Goal: Task Accomplishment & Management: Complete application form

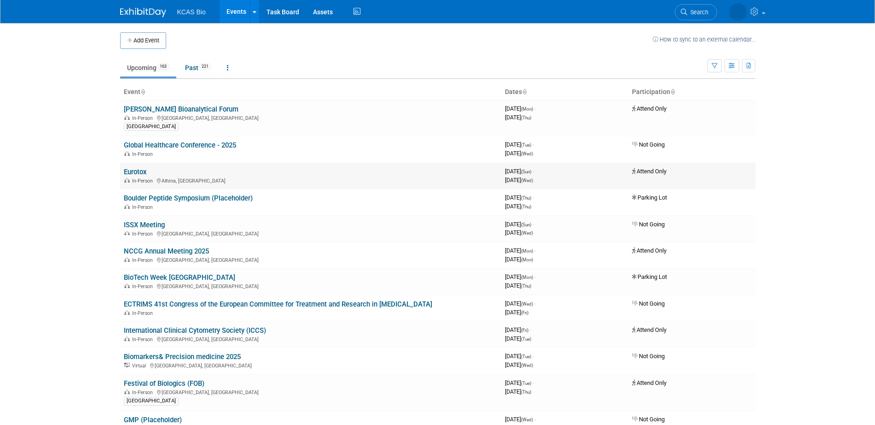
click at [139, 172] on link "Eurotox" at bounding box center [135, 172] width 23 height 8
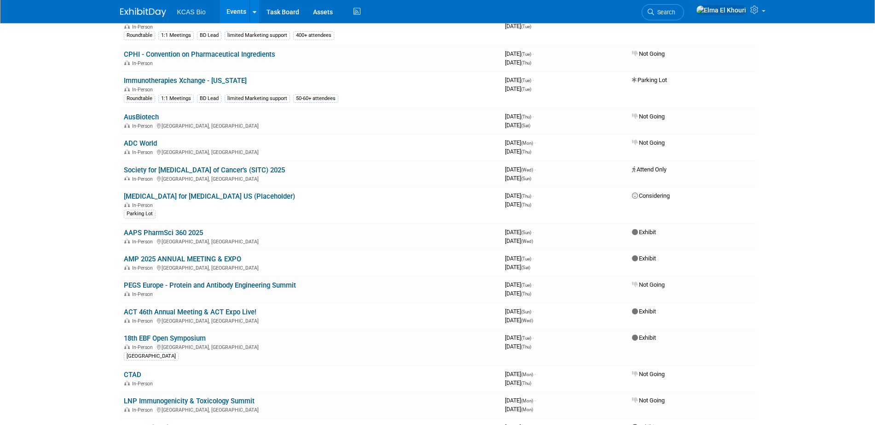
scroll to position [921, 0]
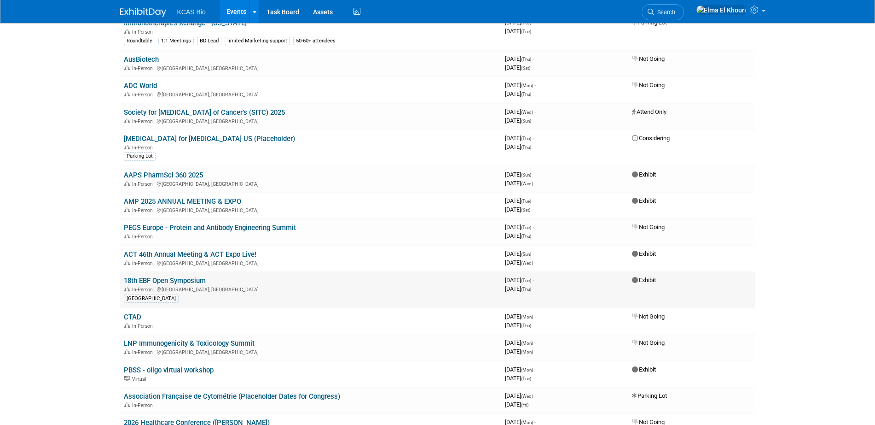
click at [173, 278] on link "18th EBF Open Symposium" at bounding box center [165, 280] width 82 height 8
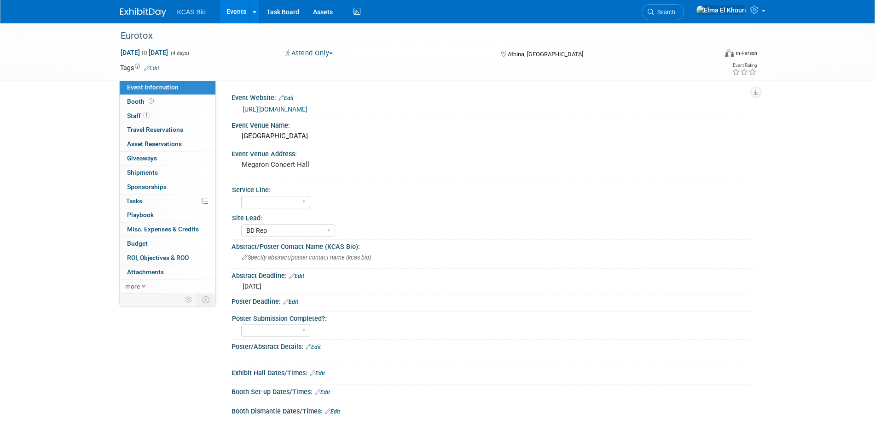
select select "BD Rep"
click at [147, 115] on span "1" at bounding box center [146, 115] width 7 height 7
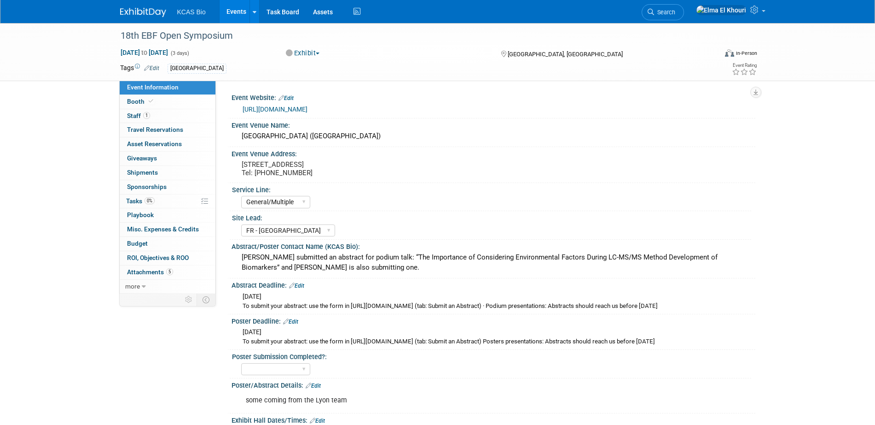
select select "General/Multiple"
select select "FR - [GEOGRAPHIC_DATA]"
click at [146, 117] on span "1" at bounding box center [146, 115] width 7 height 7
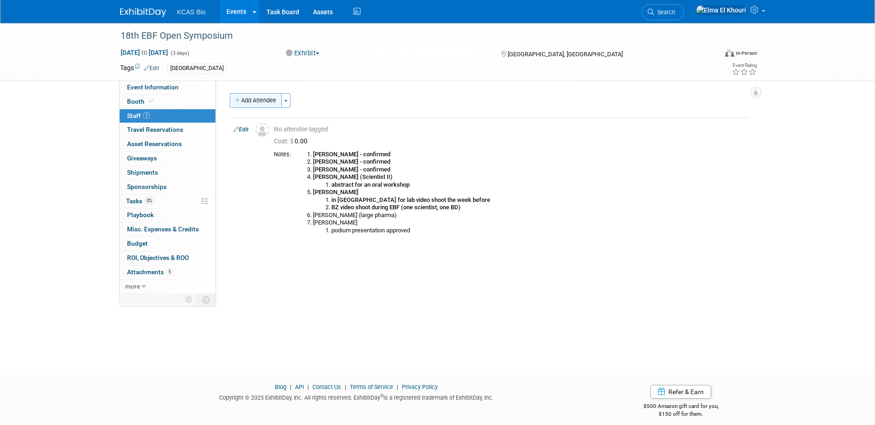
click at [263, 102] on button "Add Attendee" at bounding box center [256, 100] width 52 height 15
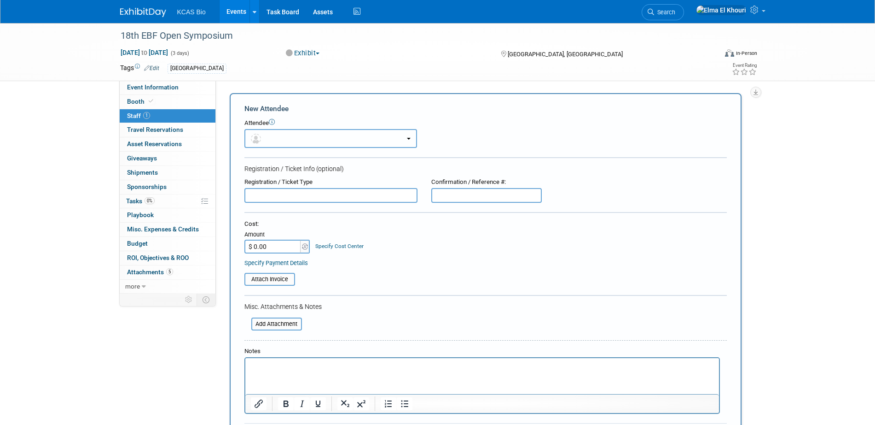
click at [285, 134] on button "button" at bounding box center [331, 138] width 173 height 19
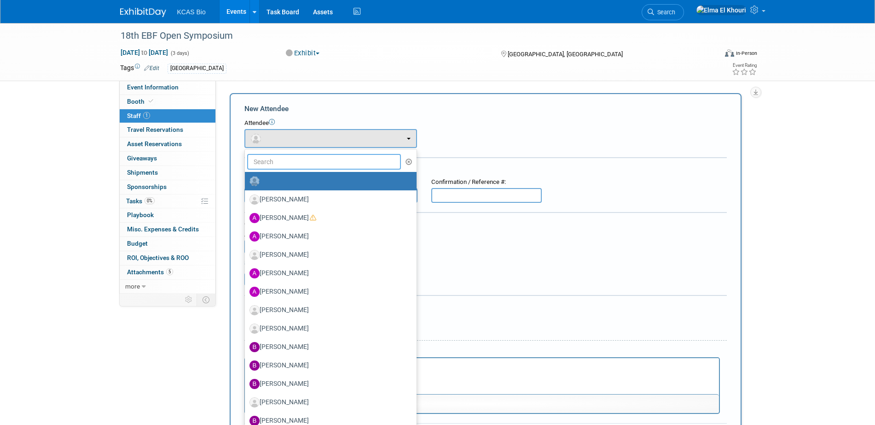
click at [285, 163] on input "text" at bounding box center [324, 162] width 154 height 16
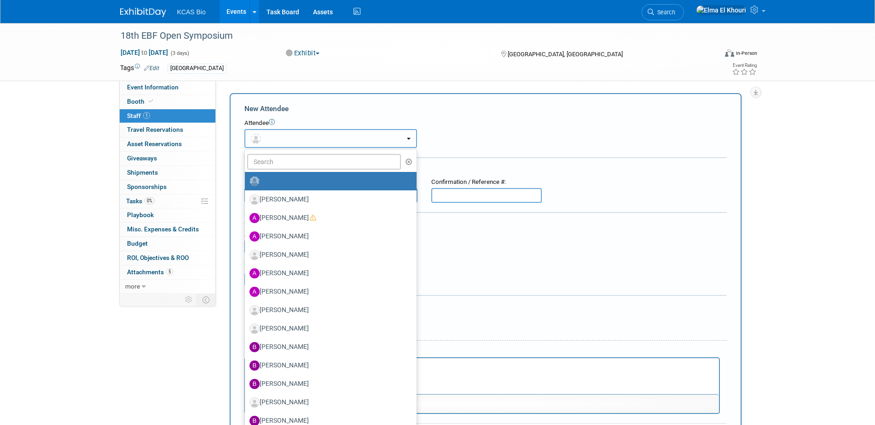
click at [286, 139] on button "button" at bounding box center [331, 138] width 173 height 19
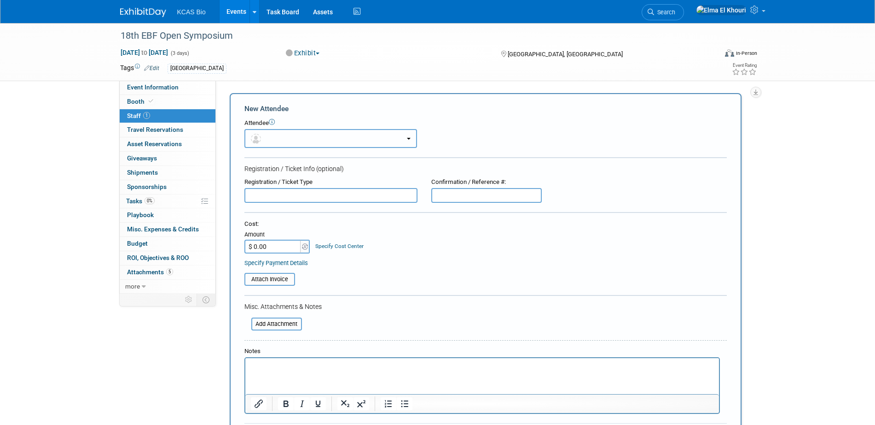
click at [286, 138] on button "button" at bounding box center [331, 138] width 173 height 19
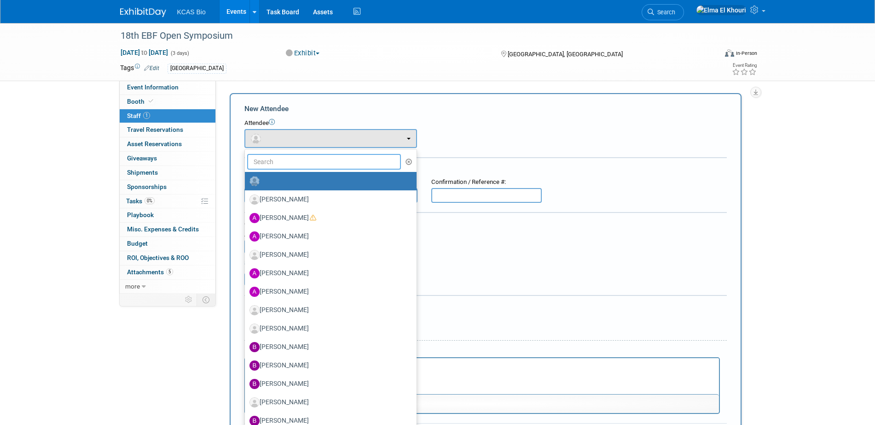
click at [287, 164] on input "text" at bounding box center [324, 162] width 154 height 16
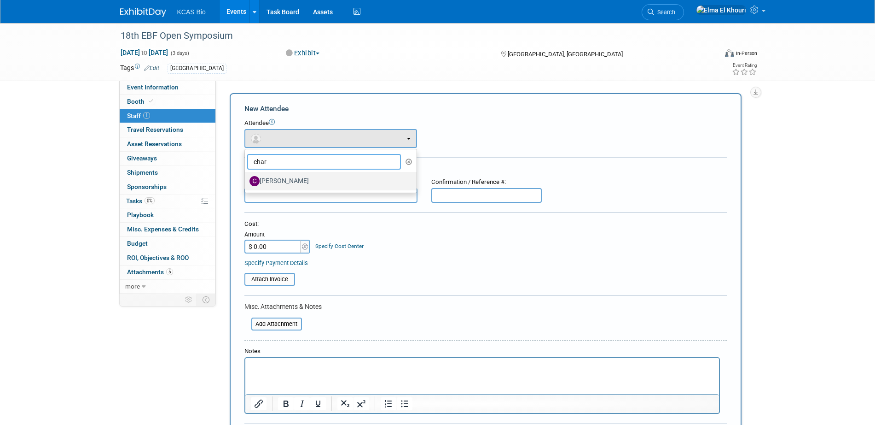
type input "char"
click at [287, 177] on label "[PERSON_NAME]" at bounding box center [329, 181] width 158 height 15
click at [246, 177] on input "[PERSON_NAME]" at bounding box center [243, 180] width 6 height 6
select select "e43687ee-21e9-4bc7-8496-2c5aa06d18ab"
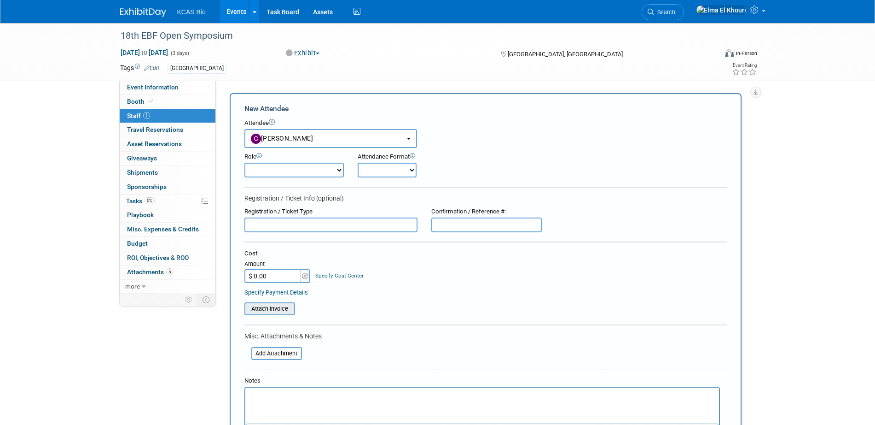
click at [267, 306] on input "file" at bounding box center [240, 308] width 110 height 11
click at [265, 277] on input "$ 0.00" at bounding box center [274, 276] width 58 height 14
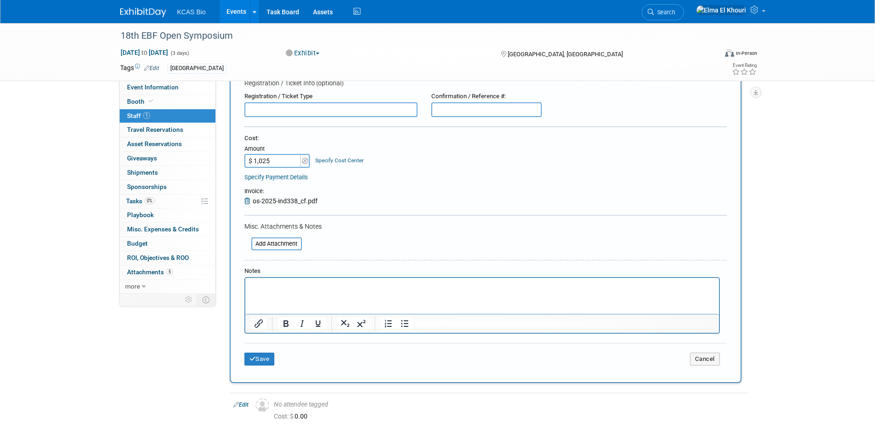
scroll to position [230, 0]
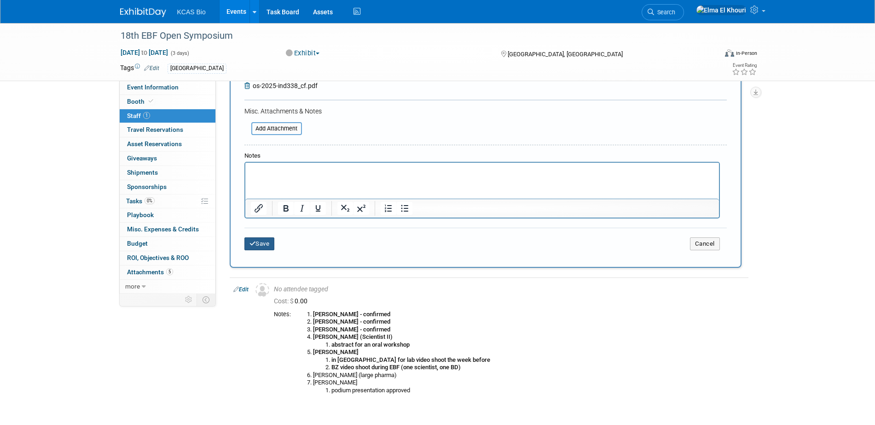
type input "$ 1,025.00"
click at [264, 246] on button "Save" at bounding box center [260, 243] width 30 height 13
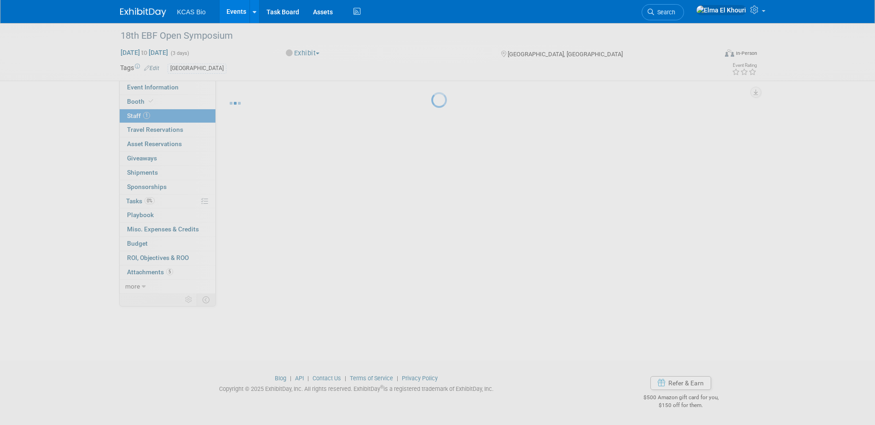
scroll to position [9, 0]
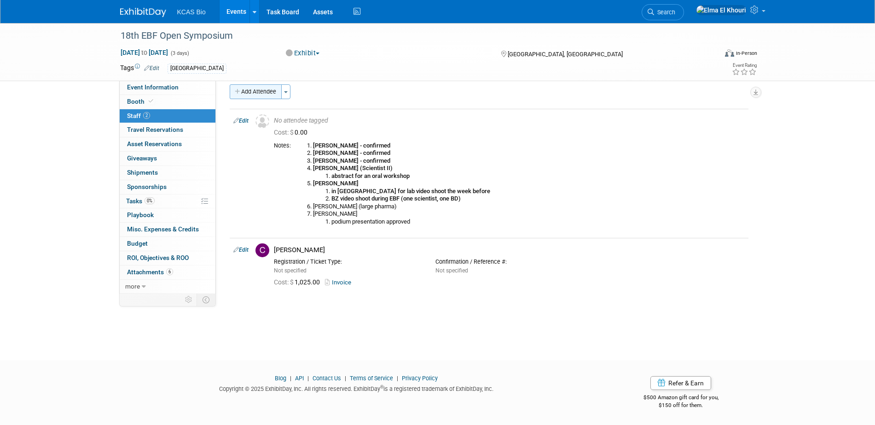
click at [278, 92] on button "Add Attendee" at bounding box center [256, 91] width 52 height 15
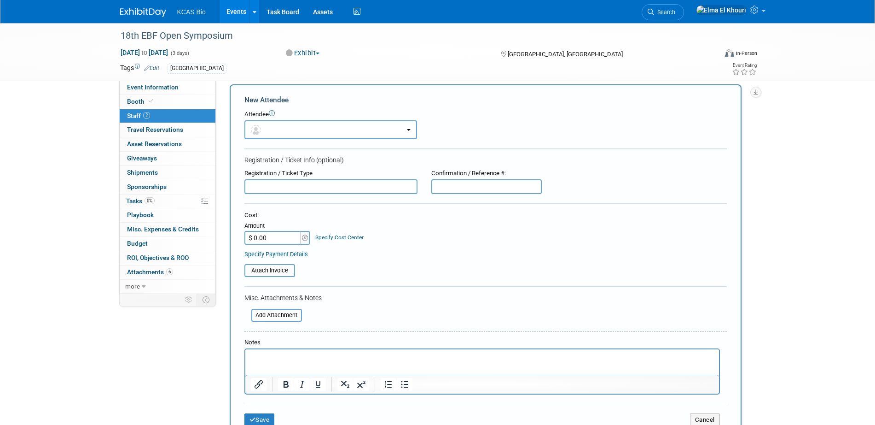
scroll to position [0, 0]
click at [284, 133] on button "button" at bounding box center [331, 129] width 173 height 19
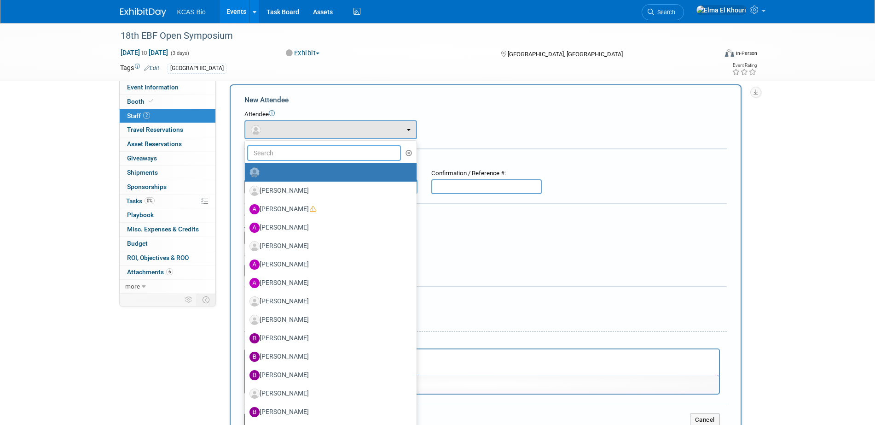
click at [286, 152] on input "text" at bounding box center [324, 153] width 154 height 16
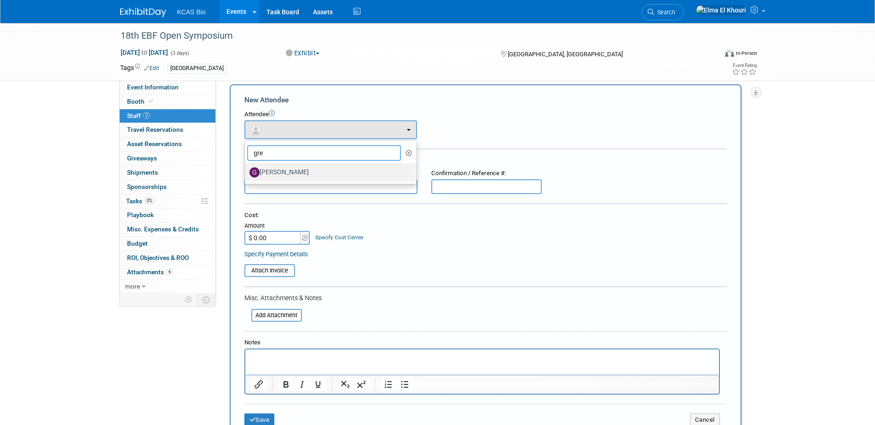
type input "gre"
click at [281, 170] on label "[PERSON_NAME]" at bounding box center [329, 172] width 158 height 15
click at [246, 170] on input "[PERSON_NAME]" at bounding box center [243, 171] width 6 height 6
select select "ad1e9b87-a4c1-4067-8d06-35365e01e04e"
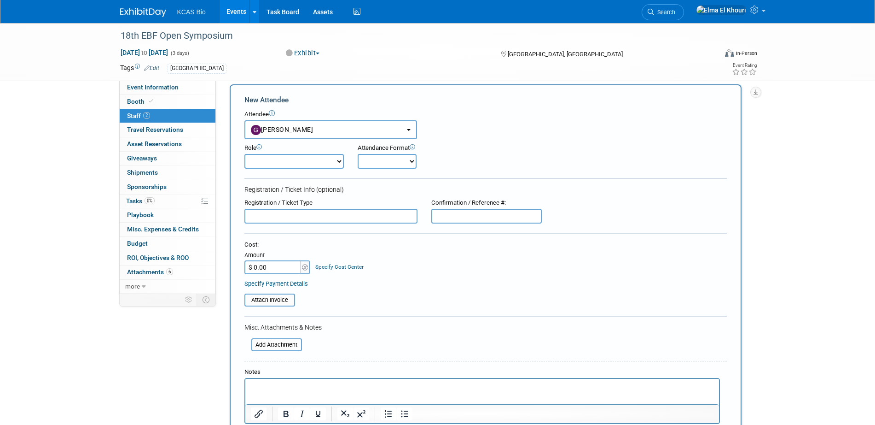
click at [268, 261] on input "$ 0.00" at bounding box center [274, 267] width 58 height 14
click at [269, 297] on input "file" at bounding box center [240, 299] width 110 height 11
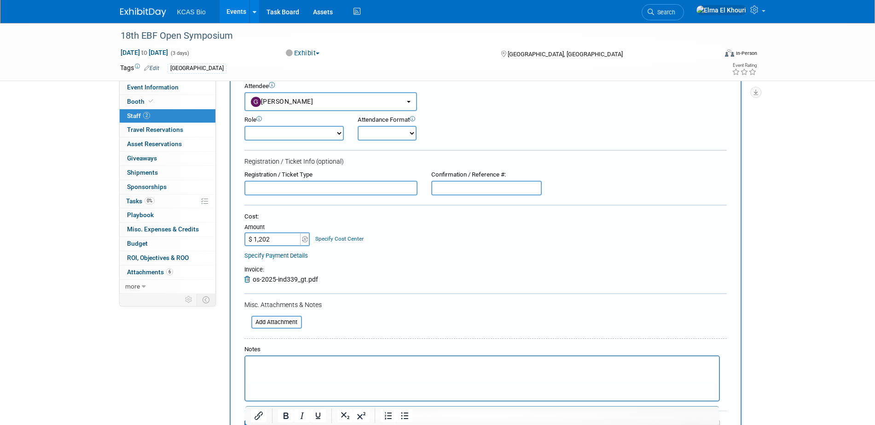
scroll to position [181, 0]
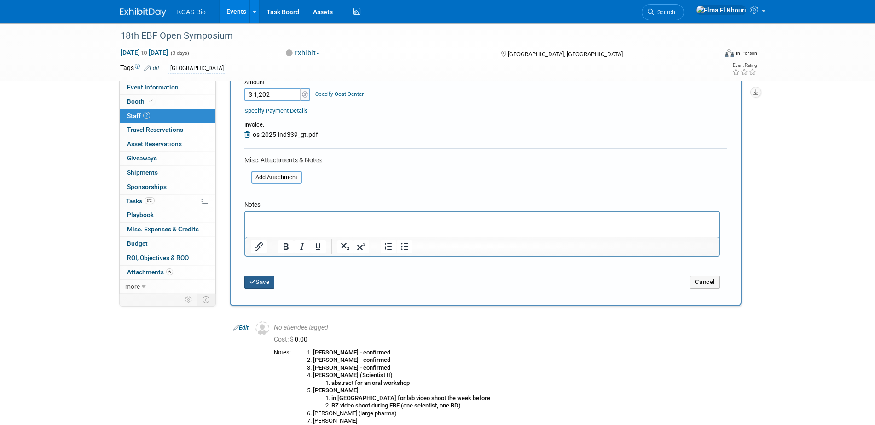
type input "$ 1,202.00"
click at [262, 283] on button "Save" at bounding box center [260, 281] width 30 height 13
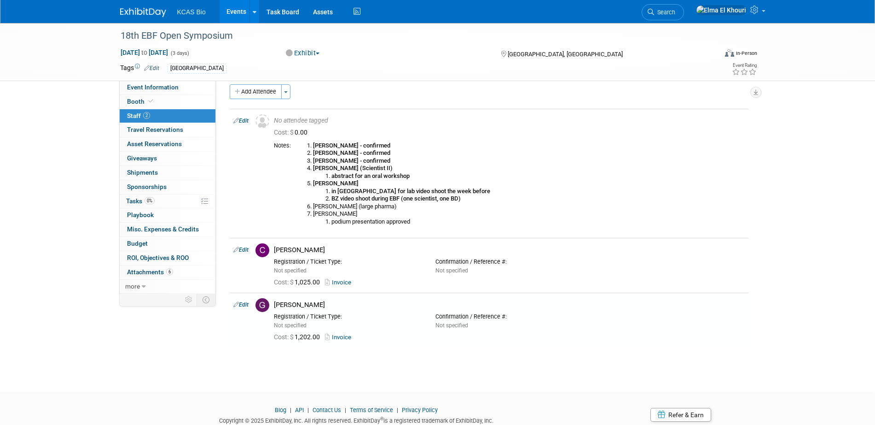
scroll to position [41, 0]
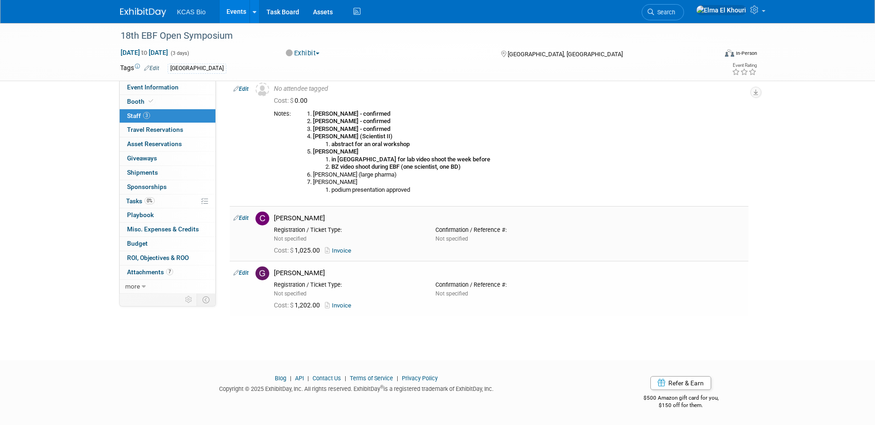
click at [235, 220] on icon at bounding box center [236, 218] width 6 height 10
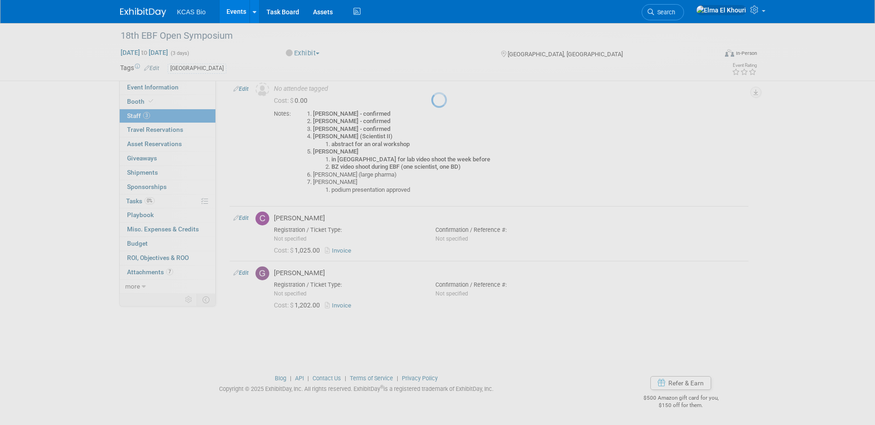
select select "e43687ee-21e9-4bc7-8496-2c5aa06d18ab"
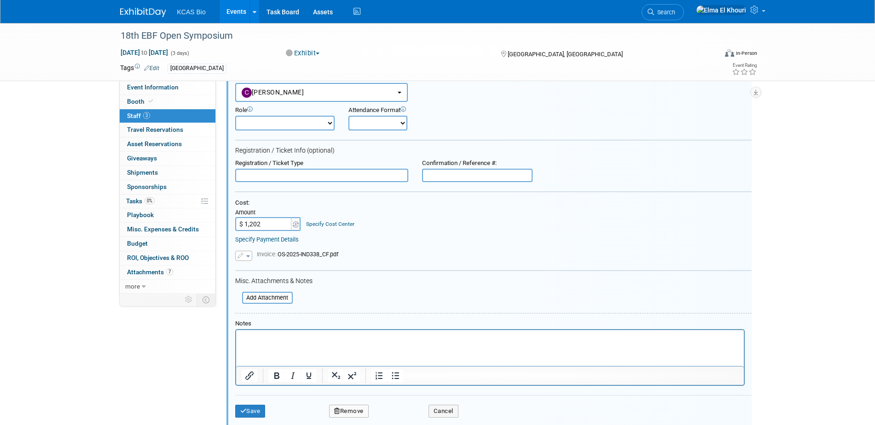
scroll to position [257, 0]
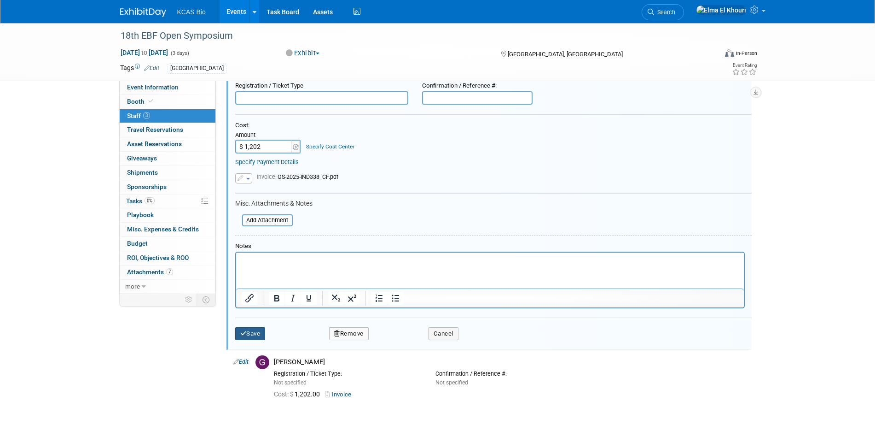
type input "$ 1,202.00"
click at [250, 332] on button "Save" at bounding box center [250, 333] width 30 height 13
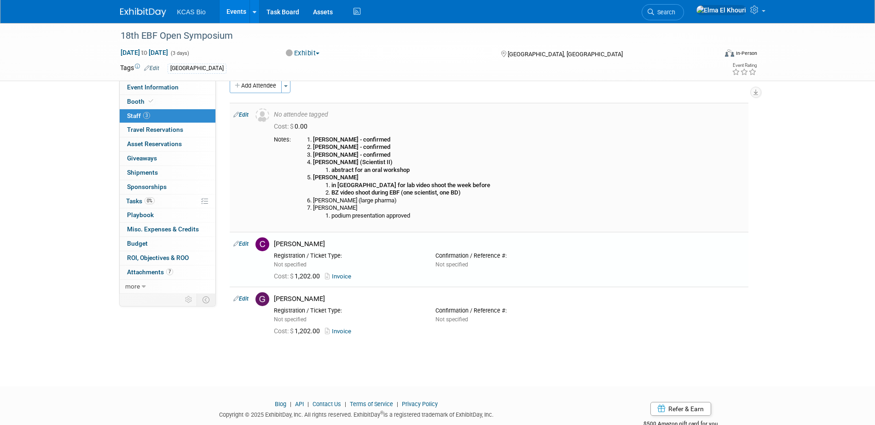
scroll to position [0, 0]
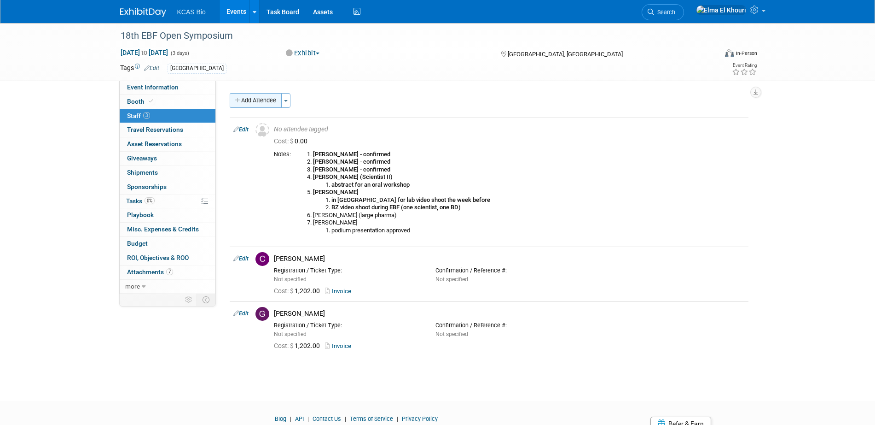
click at [260, 100] on button "Add Attendee" at bounding box center [256, 100] width 52 height 15
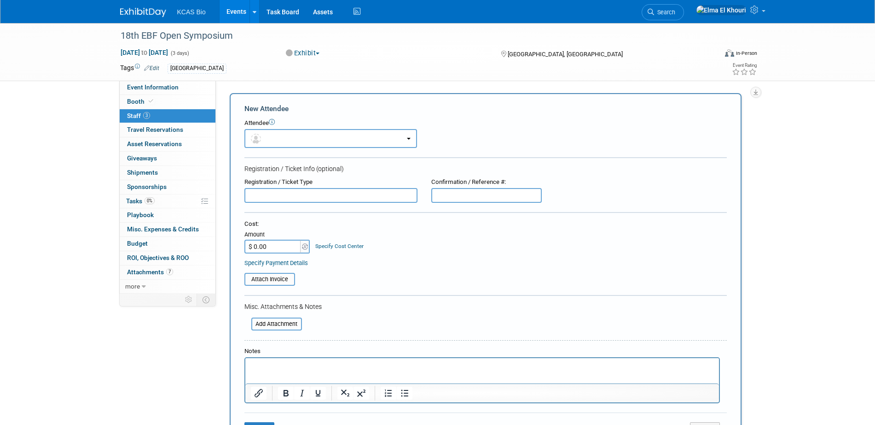
click at [285, 192] on input "text" at bounding box center [331, 195] width 173 height 15
type input "jas"
click at [297, 146] on button "button" at bounding box center [331, 138] width 173 height 19
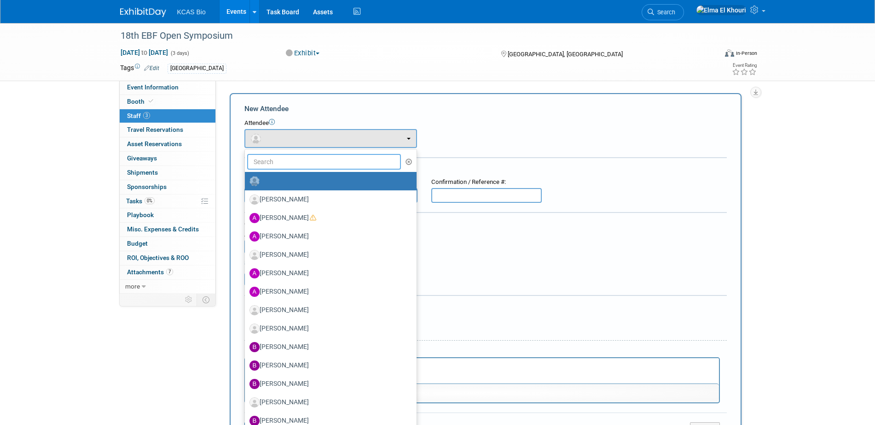
click at [299, 164] on input "text" at bounding box center [324, 162] width 154 height 16
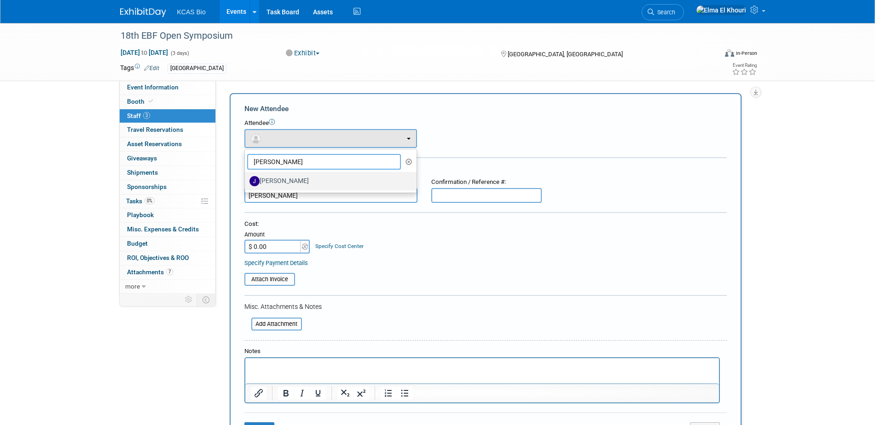
type input "jas"
click at [310, 183] on label "[PERSON_NAME]" at bounding box center [329, 181] width 158 height 15
click at [246, 183] on input "[PERSON_NAME]" at bounding box center [243, 180] width 6 height 6
select select "5597f3ee-3f00-40e2-af88-5fbd5b432e78"
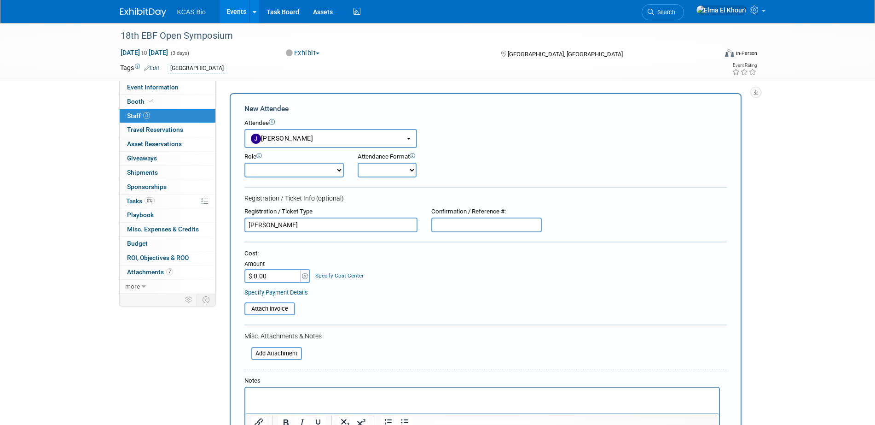
click at [271, 275] on input "$ 0.00" at bounding box center [274, 276] width 58 height 14
type input "$ 1,202.00"
click at [287, 227] on input "jas" at bounding box center [331, 224] width 173 height 15
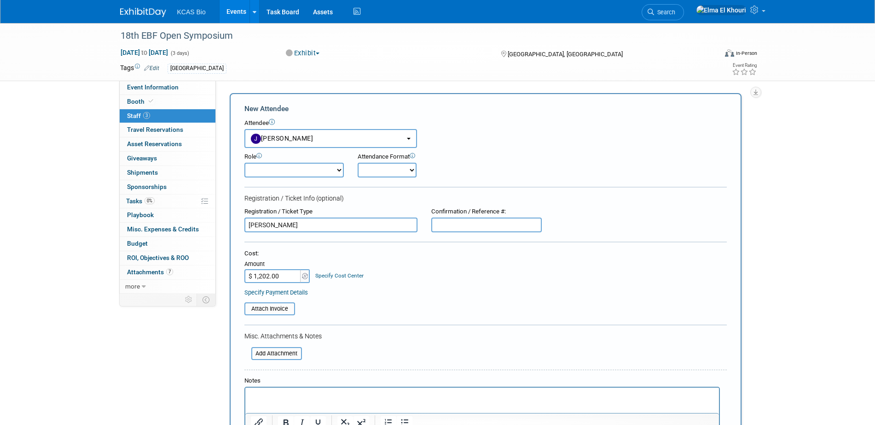
click at [287, 227] on input "jas" at bounding box center [331, 224] width 173 height 15
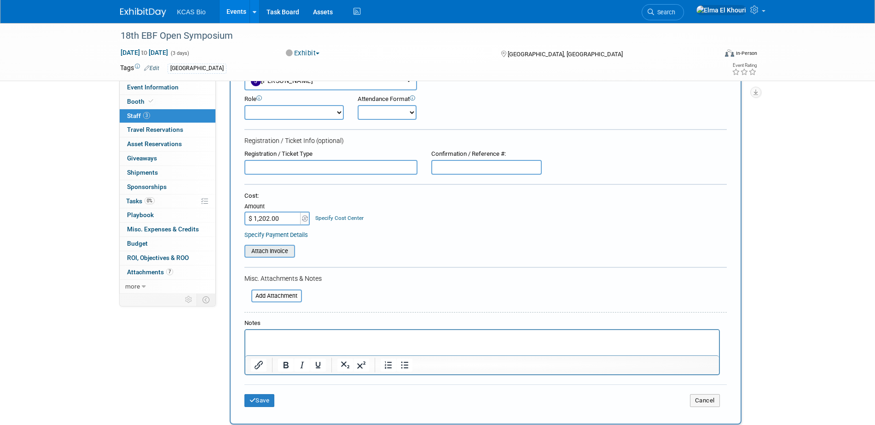
click at [281, 255] on input "file" at bounding box center [240, 250] width 110 height 11
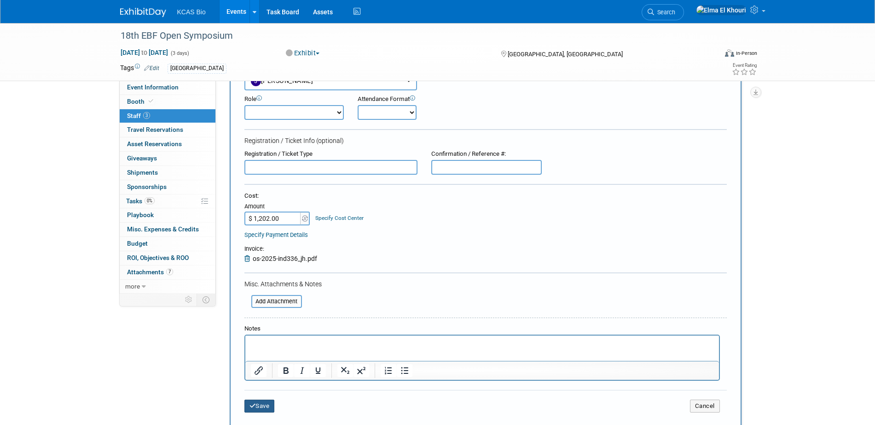
click at [261, 405] on button "Save" at bounding box center [260, 405] width 30 height 13
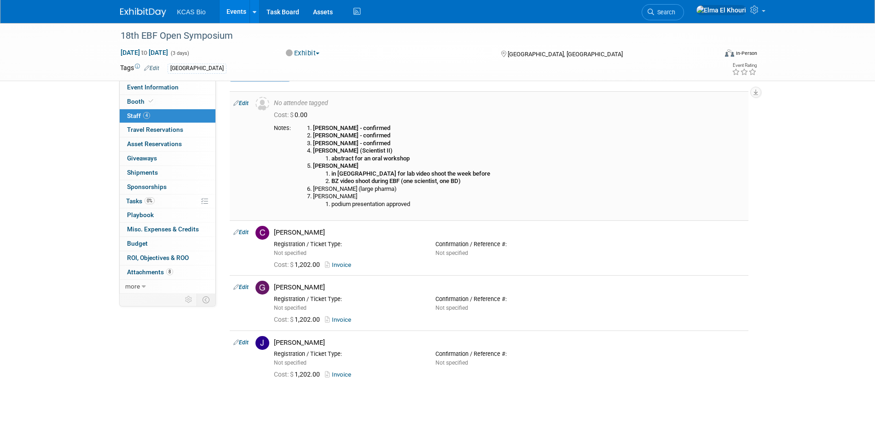
scroll to position [0, 0]
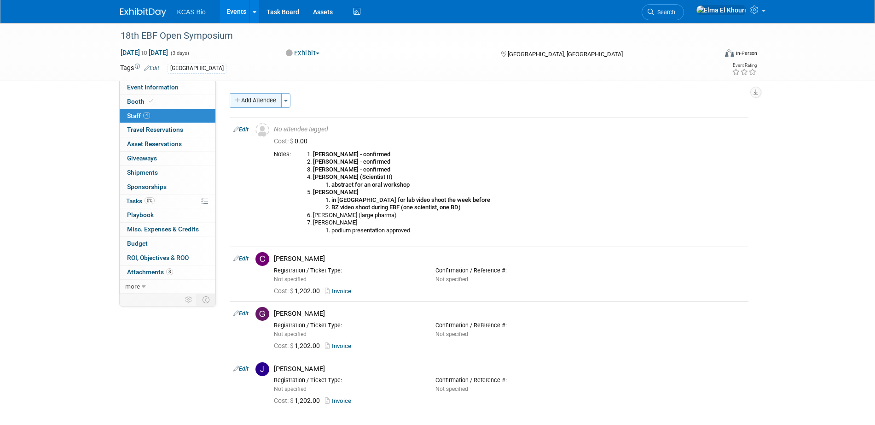
click at [266, 97] on button "Add Attendee" at bounding box center [256, 100] width 52 height 15
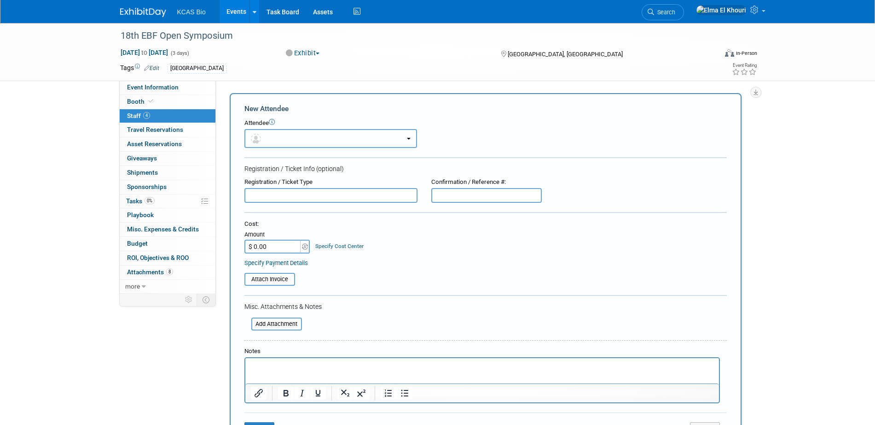
click at [276, 141] on button "button" at bounding box center [331, 138] width 173 height 19
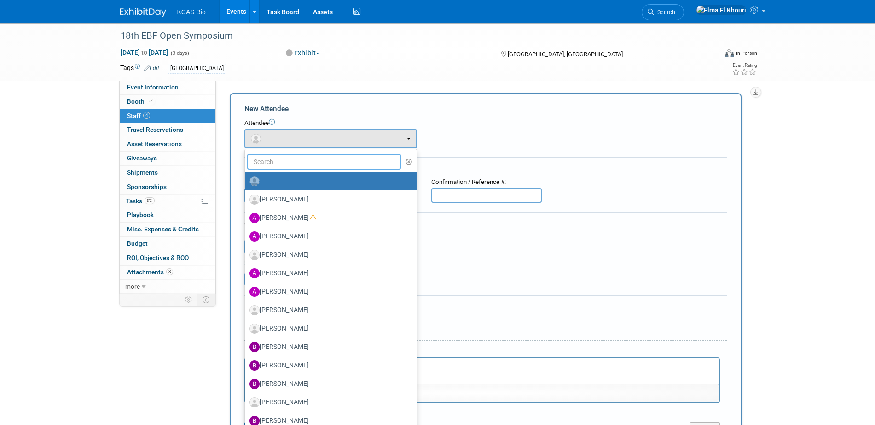
click at [280, 159] on input "text" at bounding box center [324, 162] width 154 height 16
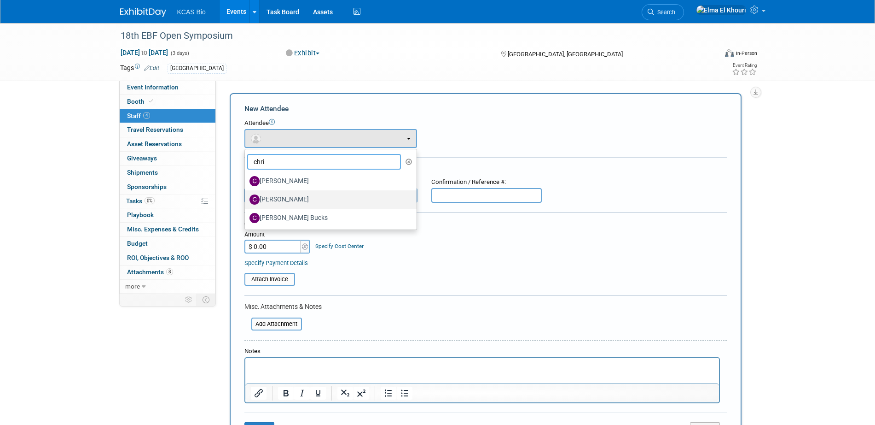
type input "chri"
click at [280, 196] on label "[PERSON_NAME]" at bounding box center [329, 199] width 158 height 15
click at [246, 196] on input "[PERSON_NAME]" at bounding box center [243, 198] width 6 height 6
select select "6aefb80d-a181-4e70-9ea1-6f0fc40f344d"
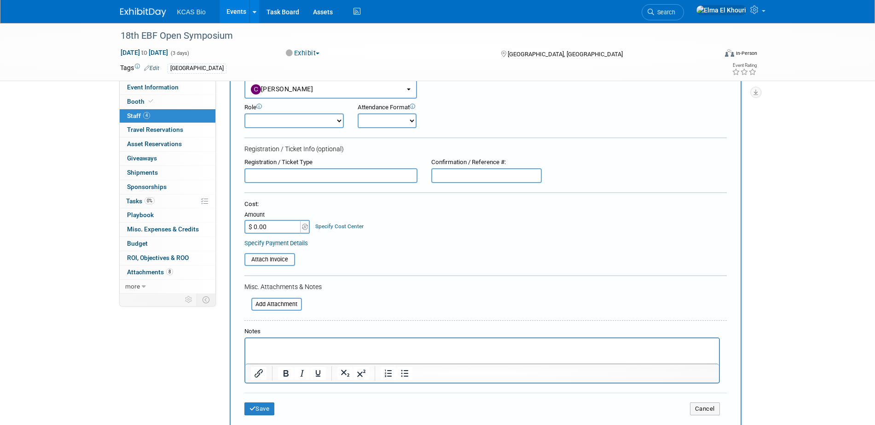
scroll to position [115, 0]
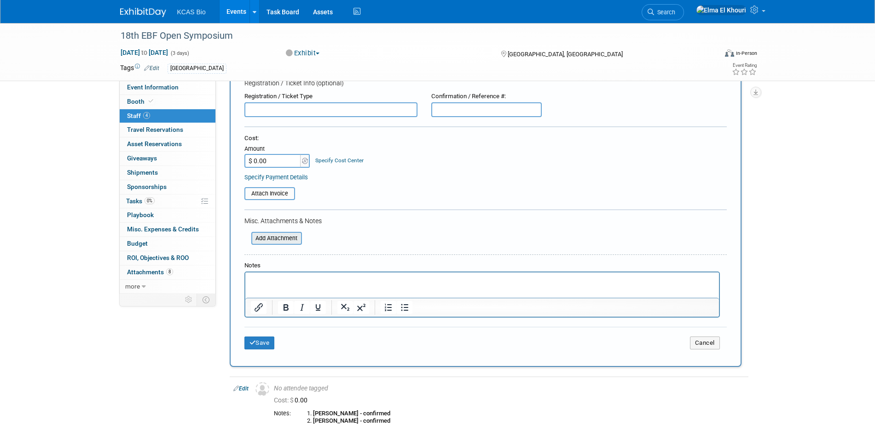
click at [279, 233] on input "file" at bounding box center [247, 238] width 110 height 11
click at [283, 192] on input "file" at bounding box center [240, 193] width 110 height 11
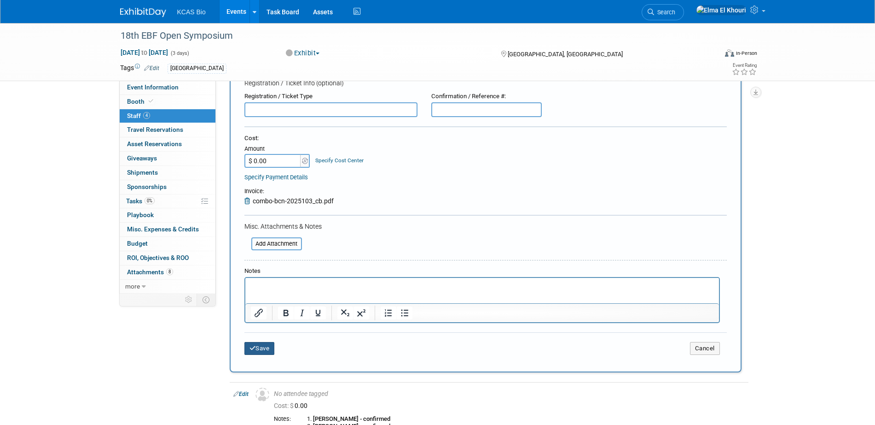
click at [268, 348] on button "Save" at bounding box center [260, 348] width 30 height 13
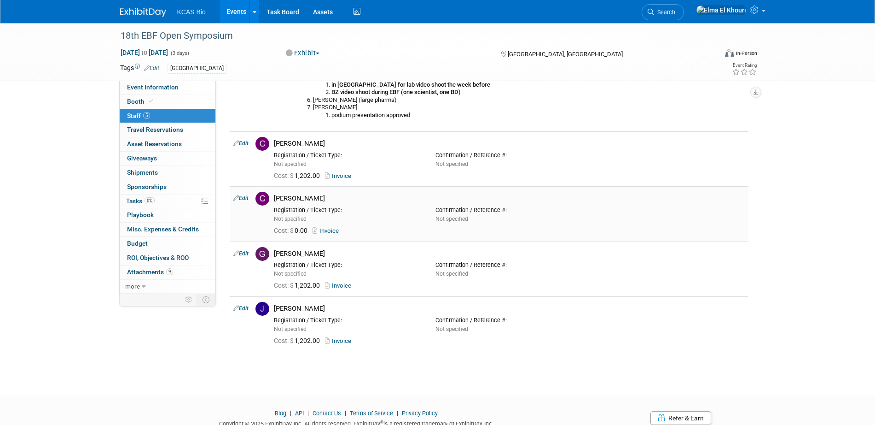
click at [236, 201] on icon at bounding box center [236, 198] width 6 height 10
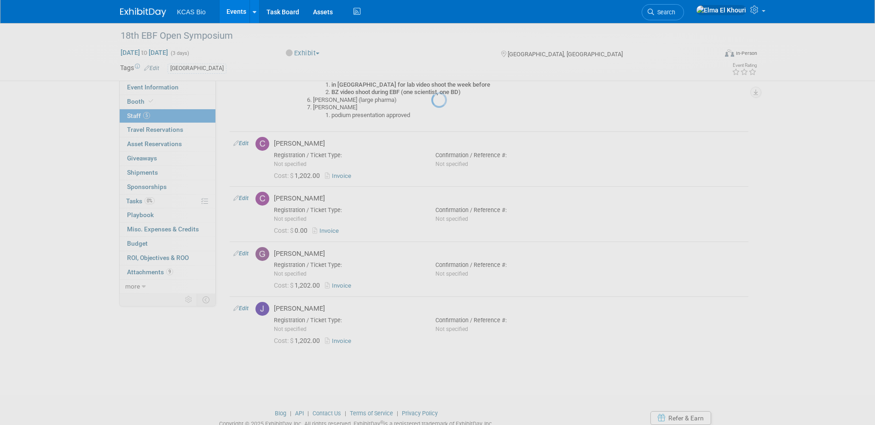
select select "6aefb80d-a181-4e70-9ea1-6f0fc40f344d"
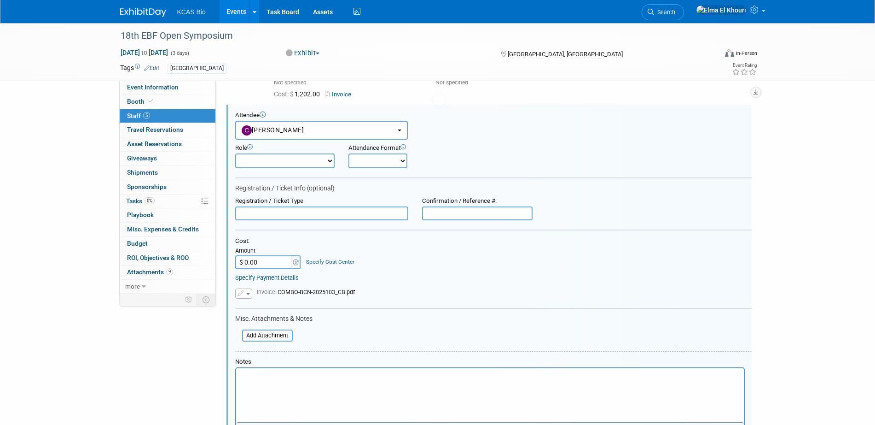
scroll to position [0, 0]
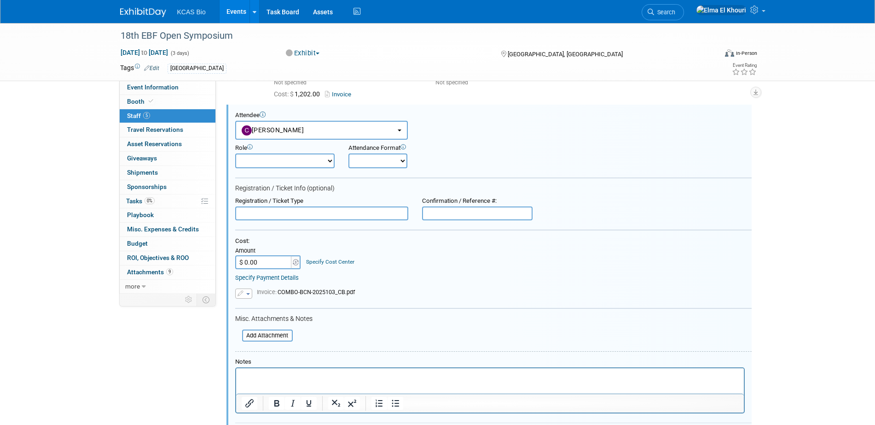
click at [258, 263] on input "$ 0.00" at bounding box center [264, 262] width 58 height 14
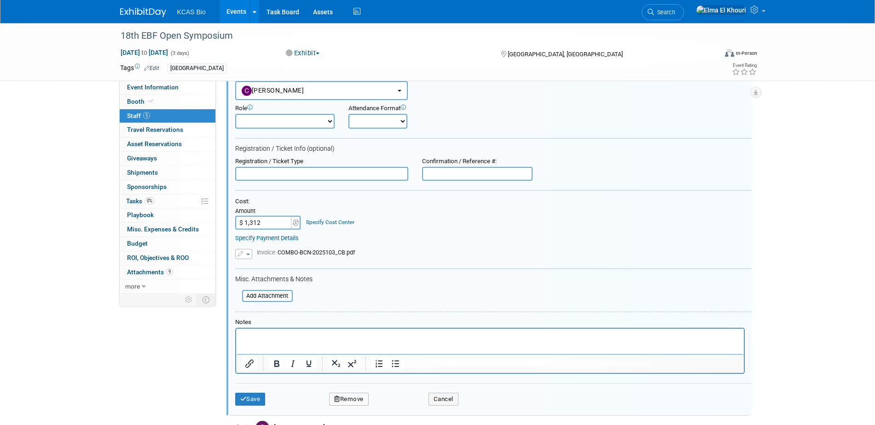
scroll to position [312, 0]
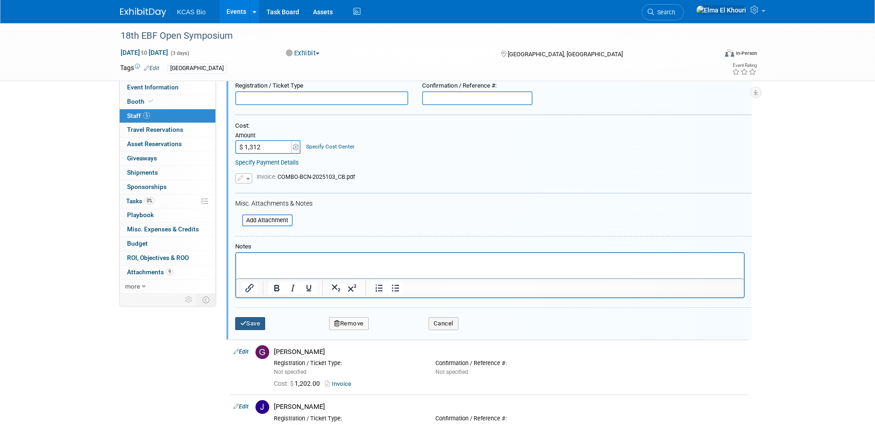
type input "$ 1,312.00"
click at [253, 323] on button "Save" at bounding box center [250, 323] width 30 height 13
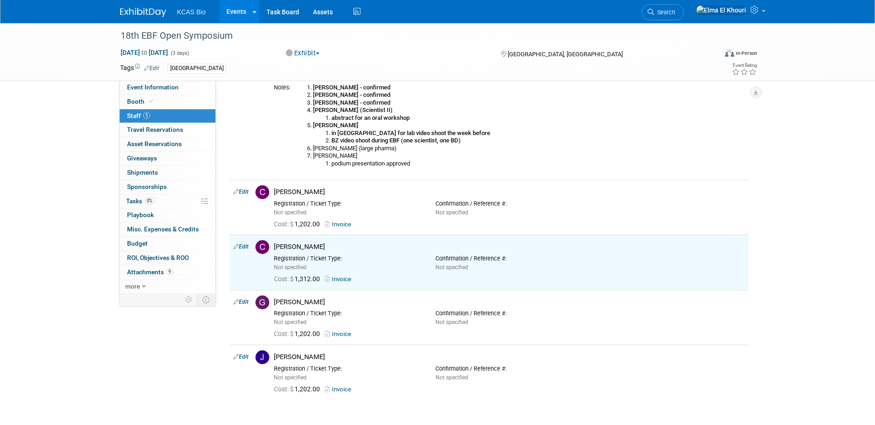
scroll to position [0, 0]
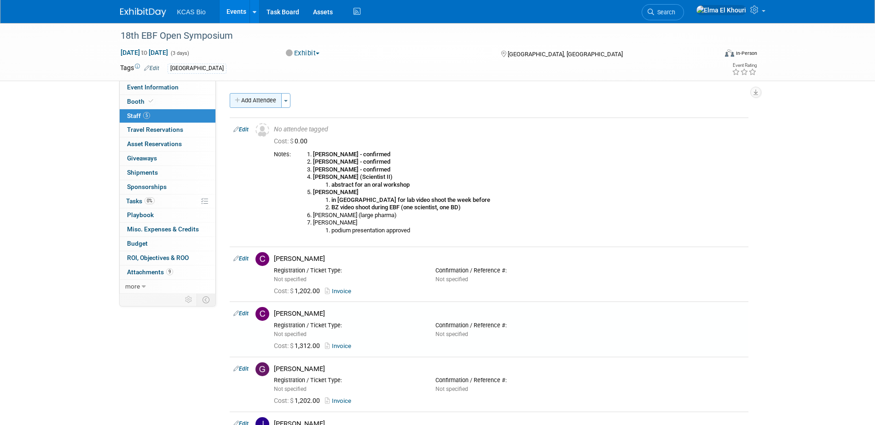
click at [256, 103] on button "Add Attendee" at bounding box center [256, 100] width 52 height 15
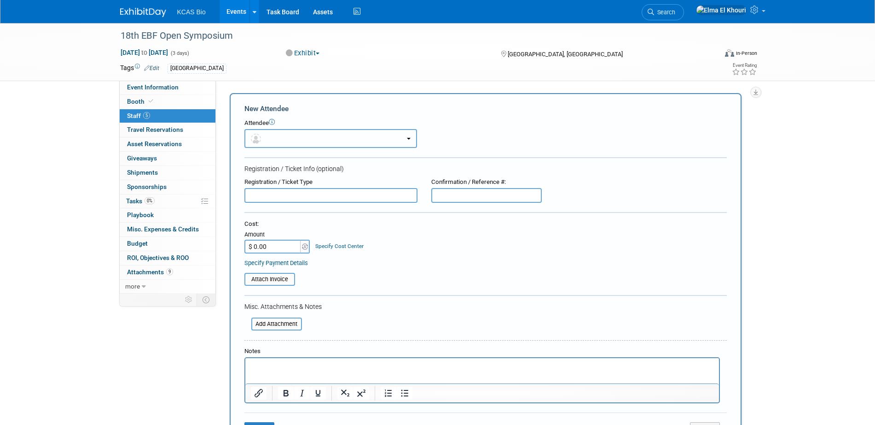
click at [286, 136] on button "button" at bounding box center [331, 138] width 173 height 19
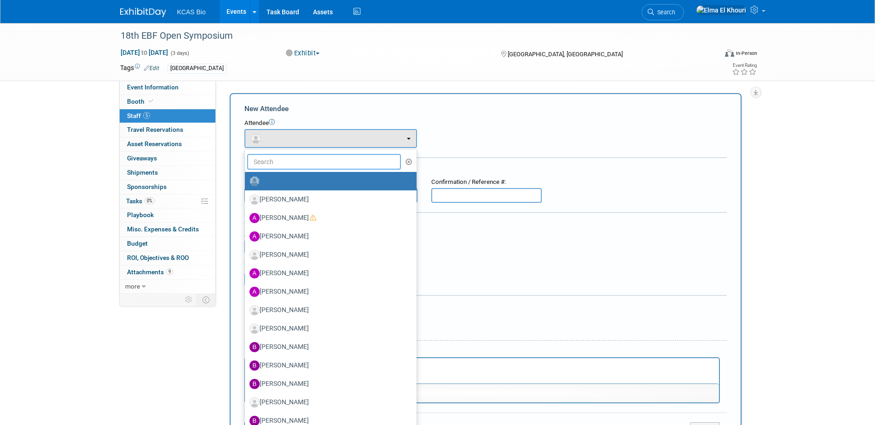
click at [285, 159] on input "text" at bounding box center [324, 162] width 154 height 16
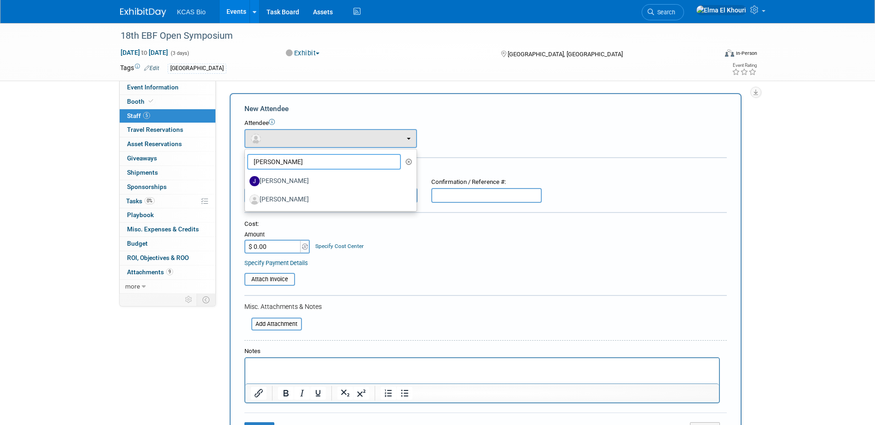
click at [280, 163] on input "john" at bounding box center [324, 162] width 154 height 16
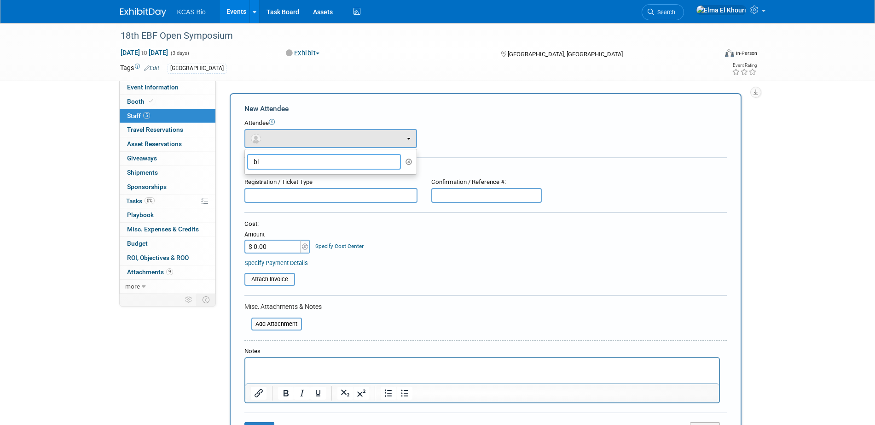
type input "b"
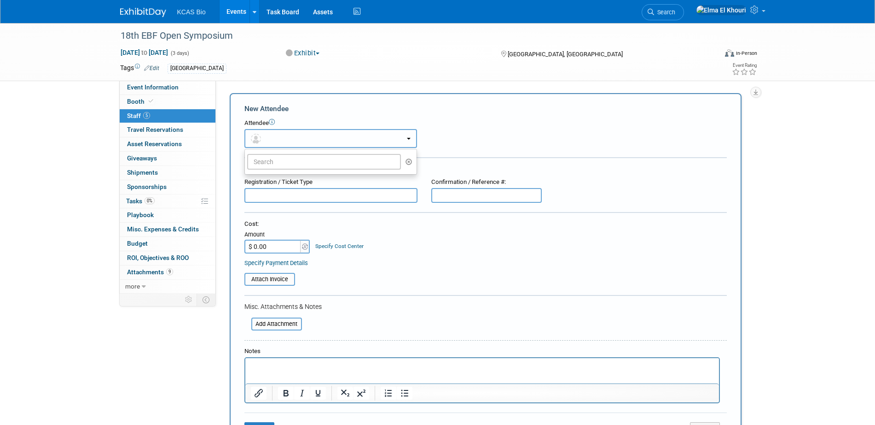
click at [285, 135] on button "button" at bounding box center [331, 138] width 173 height 19
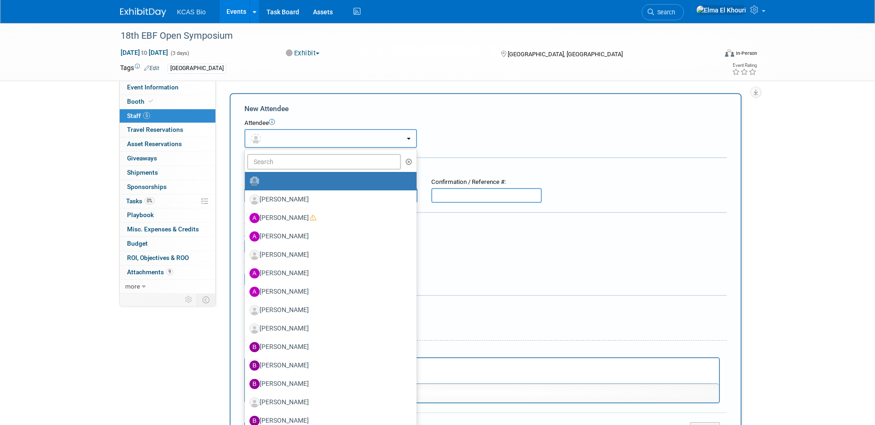
click at [288, 135] on button "button" at bounding box center [331, 138] width 173 height 19
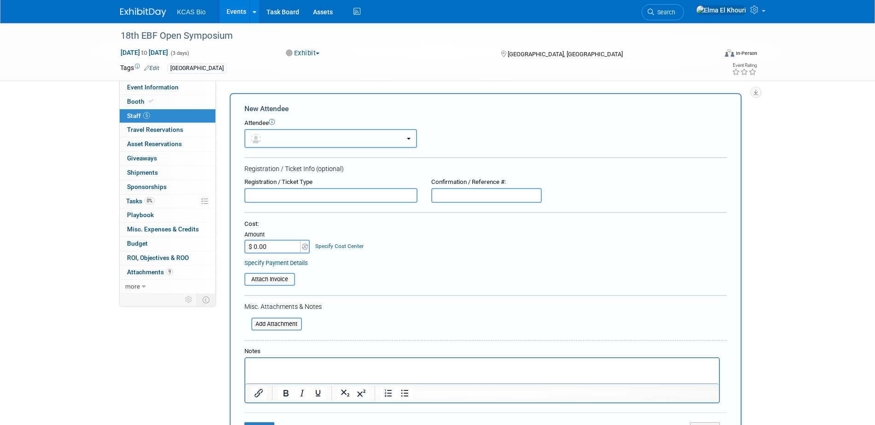
click at [291, 134] on button "button" at bounding box center [331, 138] width 173 height 19
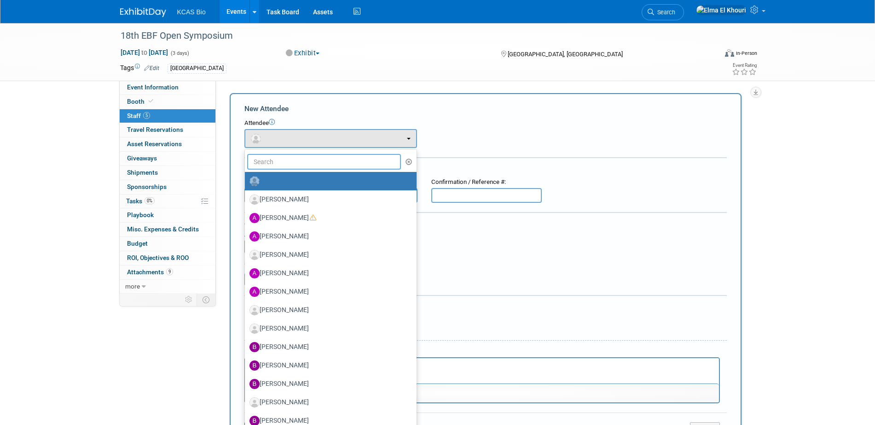
click at [290, 163] on input "text" at bounding box center [324, 162] width 154 height 16
click at [459, 142] on div "Attendee <img src="https://www.exhibitday.com/Images/Unassigned-User-Icon.png" …" at bounding box center [486, 133] width 483 height 29
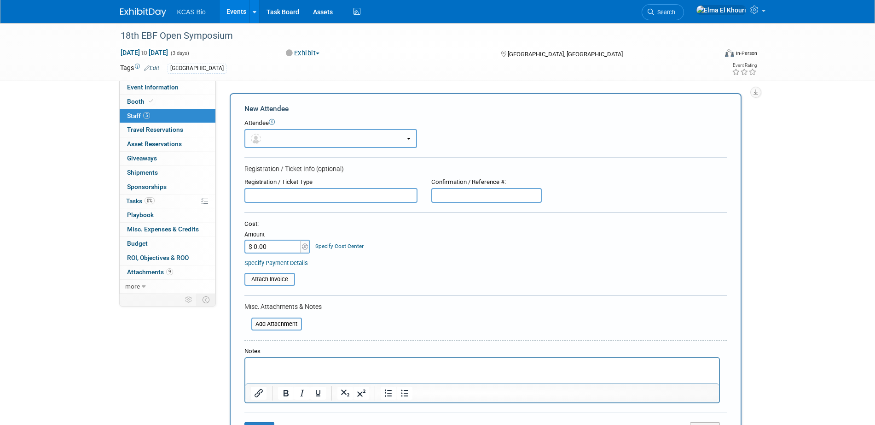
click at [293, 141] on button "button" at bounding box center [331, 138] width 173 height 19
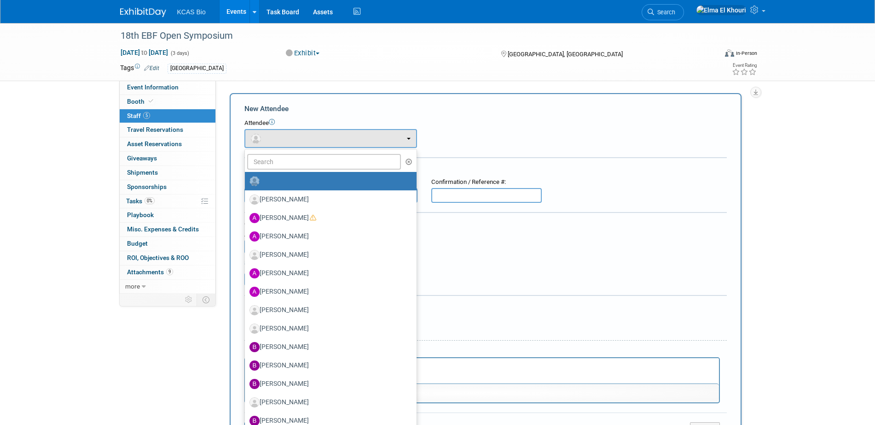
click at [275, 123] on icon at bounding box center [272, 122] width 6 height 6
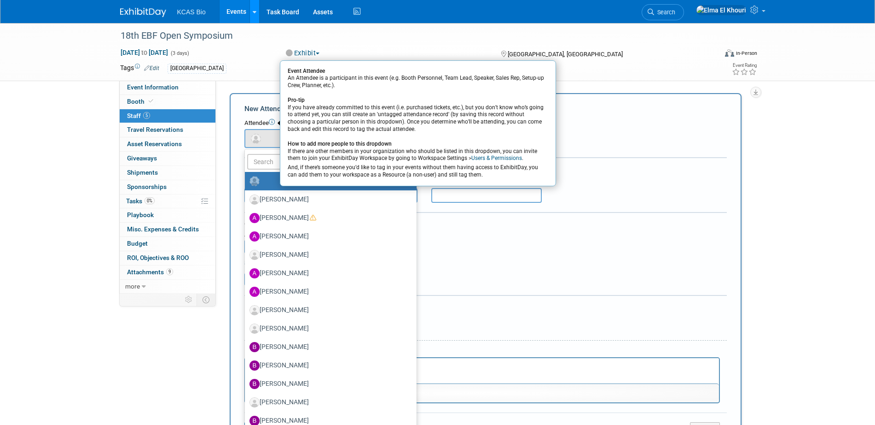
click at [254, 12] on icon at bounding box center [255, 12] width 4 height 6
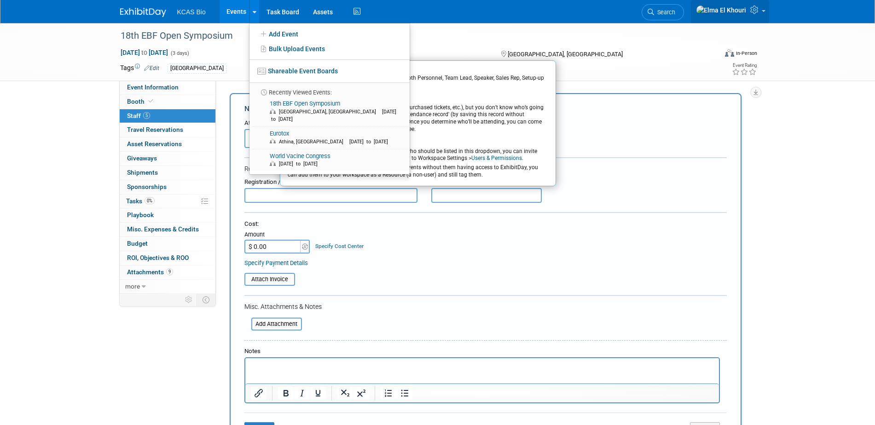
click at [757, 8] on icon at bounding box center [756, 10] width 11 height 8
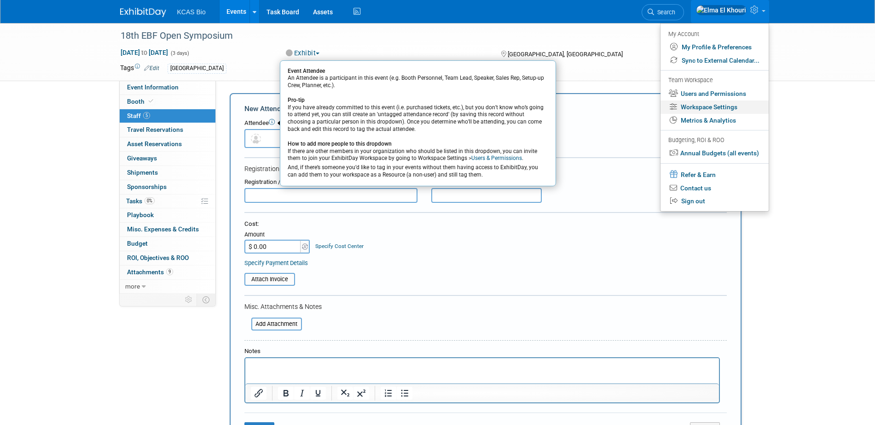
click at [722, 106] on link "Workspace Settings" at bounding box center [715, 106] width 108 height 13
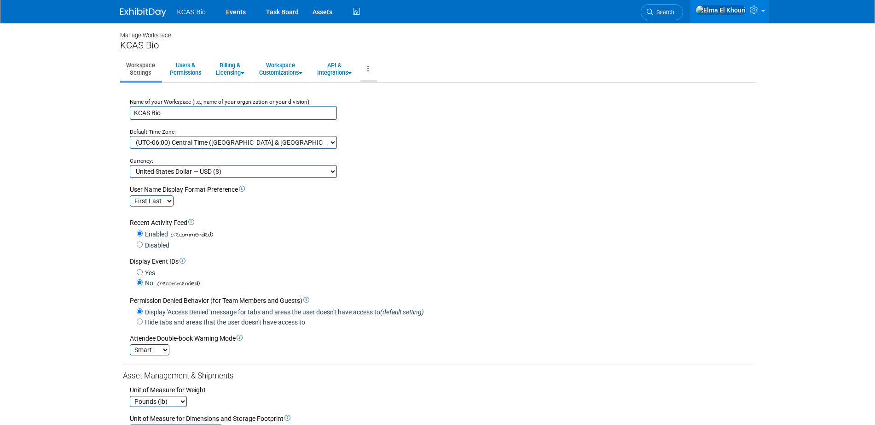
click at [376, 67] on link at bounding box center [369, 69] width 16 height 23
click at [292, 72] on link "Workspace Customizations" at bounding box center [280, 69] width 55 height 23
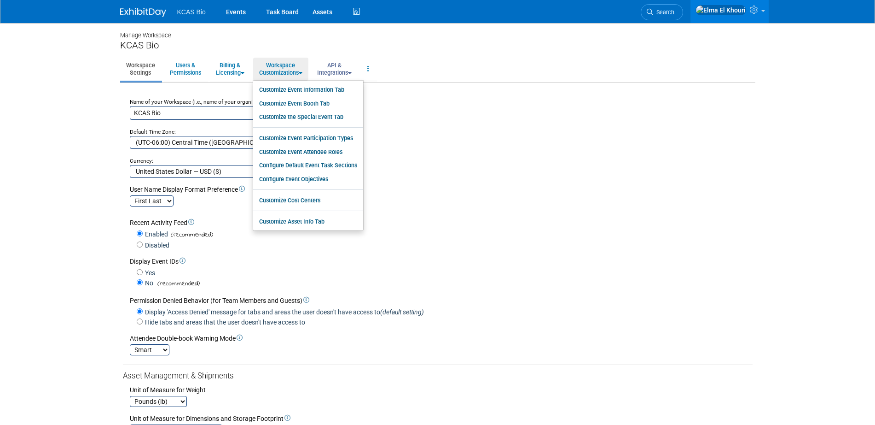
click at [345, 69] on link "API & Integrations" at bounding box center [334, 69] width 47 height 23
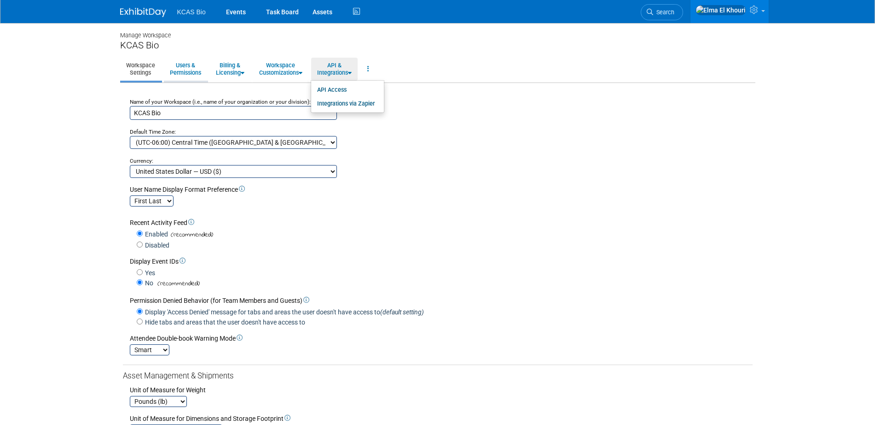
click at [192, 70] on link "Users & Permissions" at bounding box center [185, 69] width 43 height 23
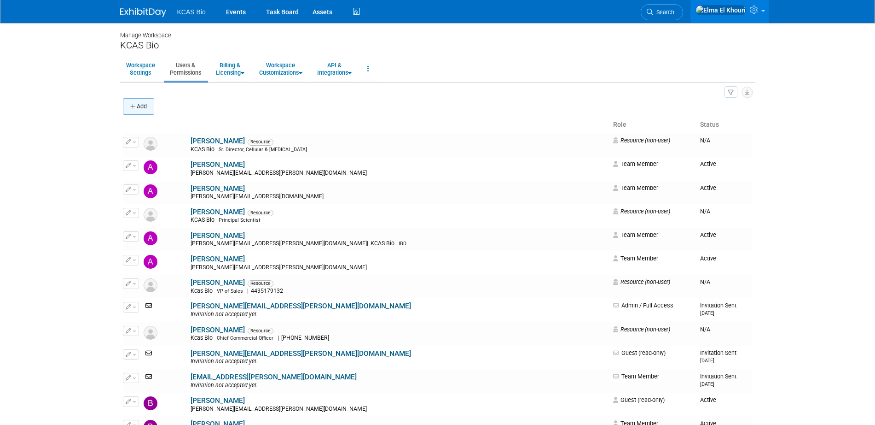
click at [139, 107] on button "Add" at bounding box center [138, 106] width 31 height 17
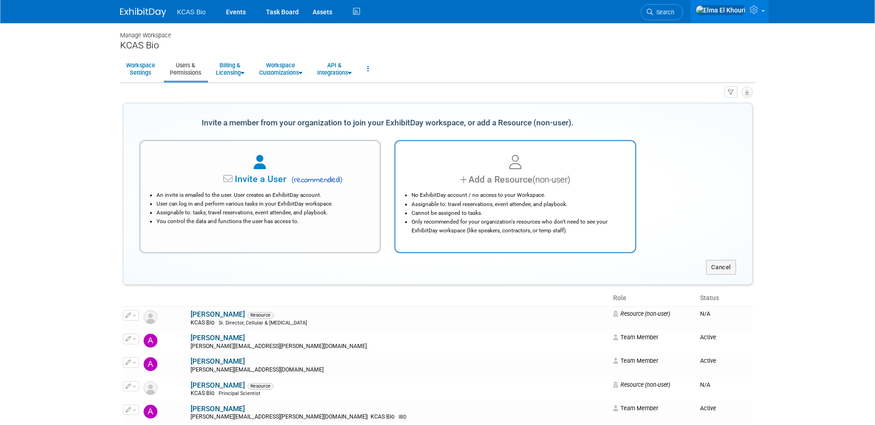
click at [539, 182] on span "(non-user)" at bounding box center [552, 180] width 38 height 10
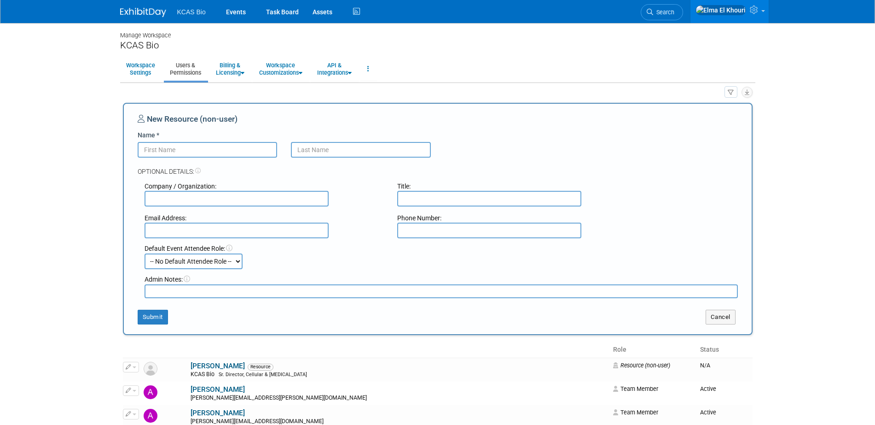
click at [262, 147] on input "Name *" at bounding box center [208, 150] width 140 height 16
type input "Blandine"
click at [313, 151] on input "text" at bounding box center [361, 150] width 140 height 16
type input "Dumont"
click at [161, 316] on button "Submit" at bounding box center [153, 316] width 30 height 15
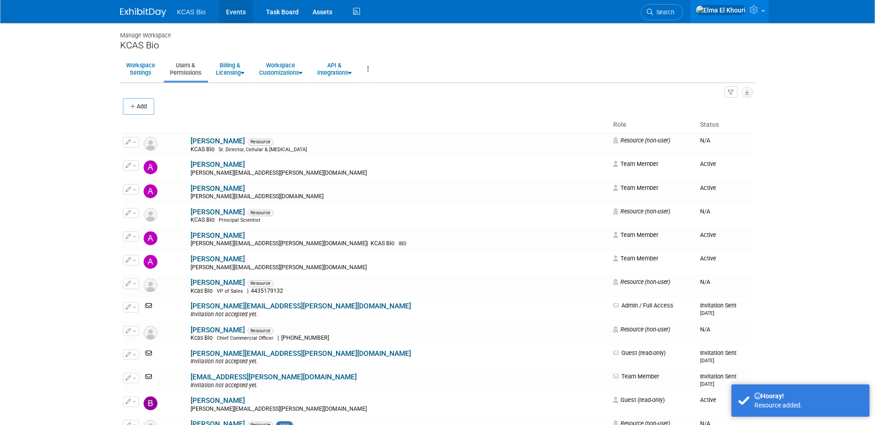
click at [230, 10] on link "Events" at bounding box center [236, 11] width 34 height 23
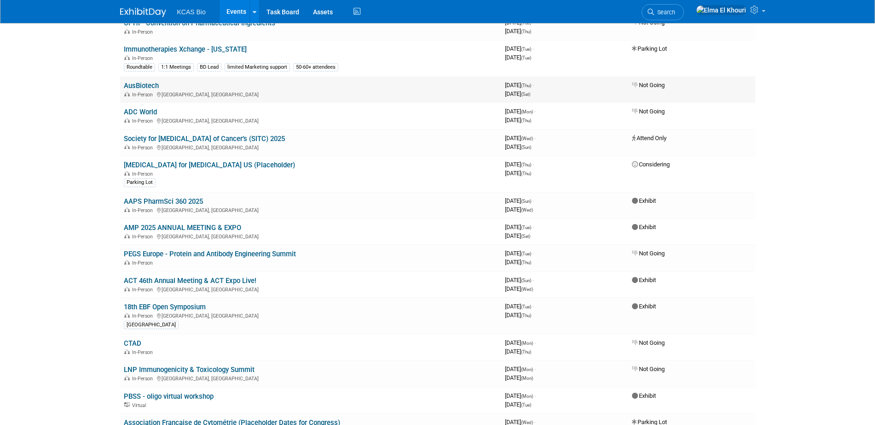
scroll to position [921, 0]
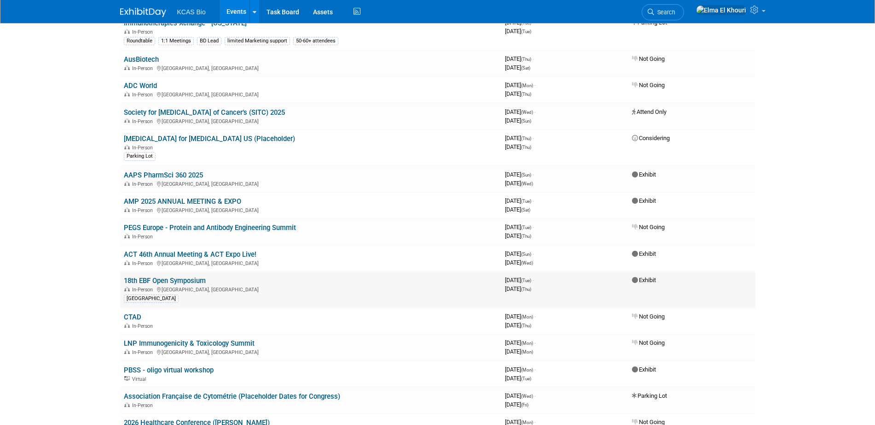
click at [186, 287] on div "In-Person [GEOGRAPHIC_DATA], [GEOGRAPHIC_DATA]" at bounding box center [311, 288] width 374 height 7
click at [186, 282] on link "18th EBF Open Symposium" at bounding box center [165, 280] width 82 height 8
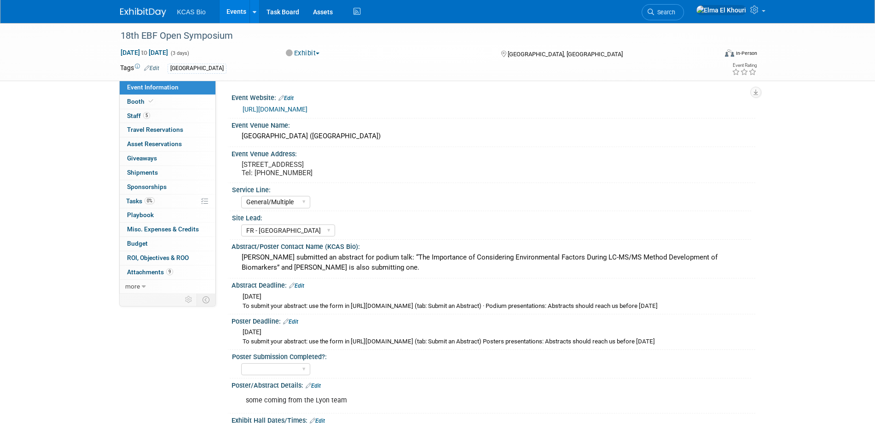
select select "General/Multiple"
select select "FR - [GEOGRAPHIC_DATA]"
click at [161, 112] on link "5 Staff 5" at bounding box center [168, 116] width 96 height 14
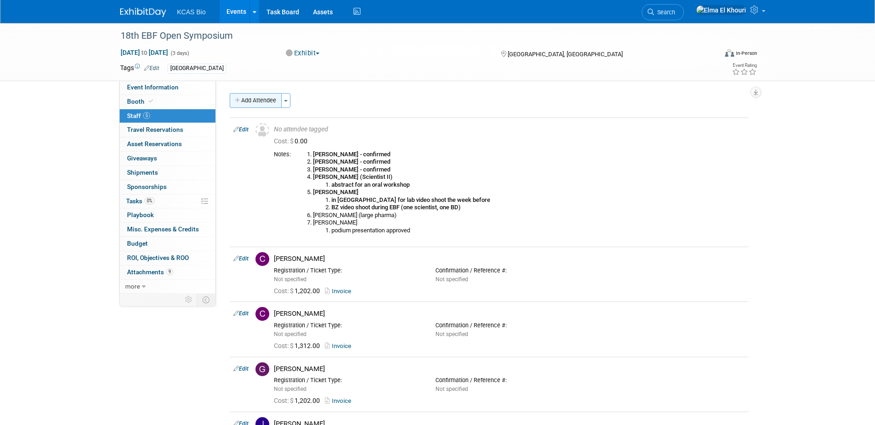
click at [267, 102] on button "Add Attendee" at bounding box center [256, 100] width 52 height 15
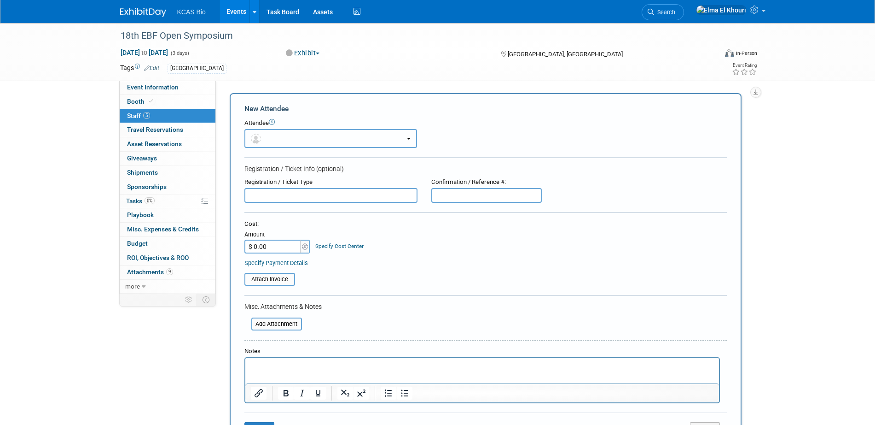
click at [285, 138] on button "button" at bounding box center [331, 138] width 173 height 19
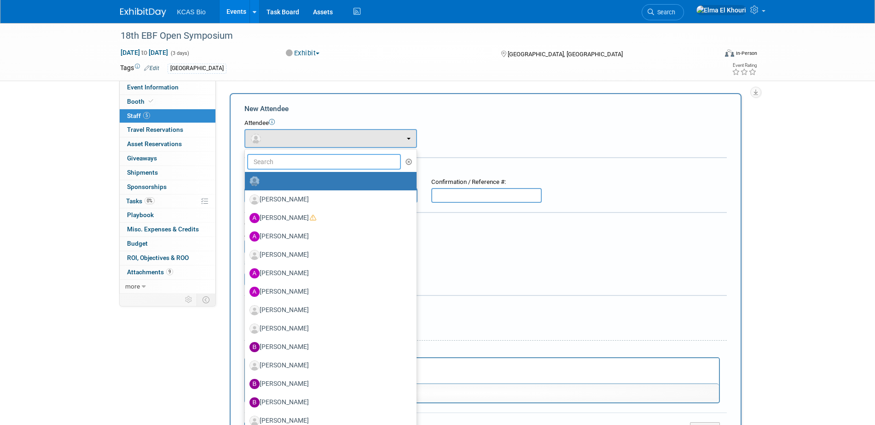
click at [283, 159] on input "text" at bounding box center [324, 162] width 154 height 16
type input "bl"
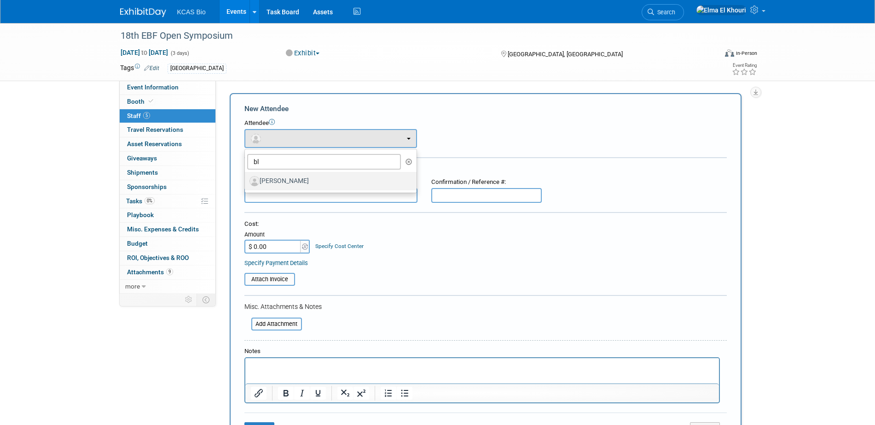
click at [285, 178] on label "[PERSON_NAME]" at bounding box center [329, 181] width 158 height 15
click at [246, 178] on input "[PERSON_NAME]" at bounding box center [243, 180] width 6 height 6
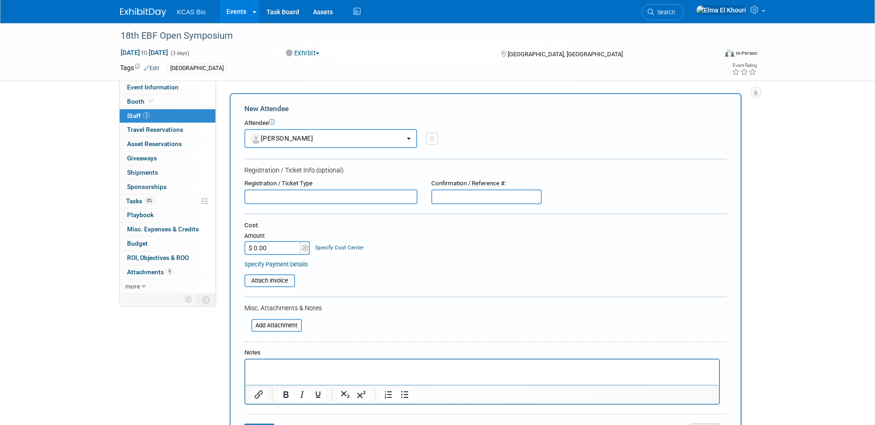
select select "b891323a-bf90-4d3f-a329-9a73022ce5b6"
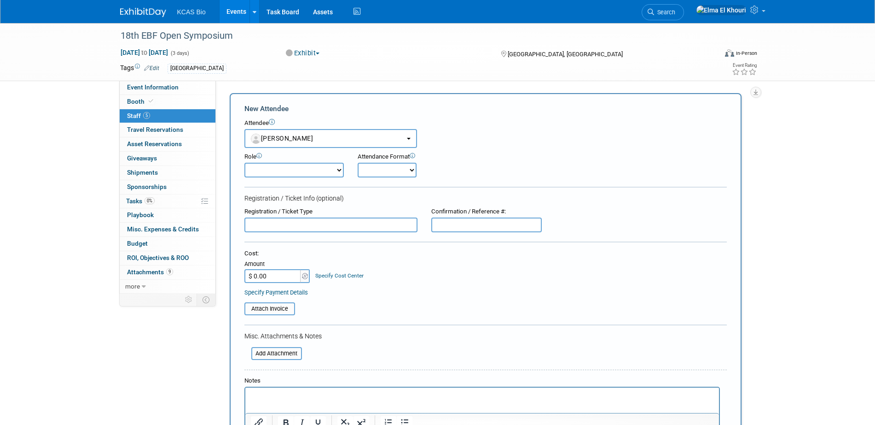
click at [268, 276] on input "$ 0.00" at bounding box center [274, 276] width 58 height 14
type input "$ 1,202.00"
click at [270, 315] on div "Attach Invoice" at bounding box center [270, 308] width 51 height 13
click at [272, 307] on input "file" at bounding box center [240, 308] width 110 height 11
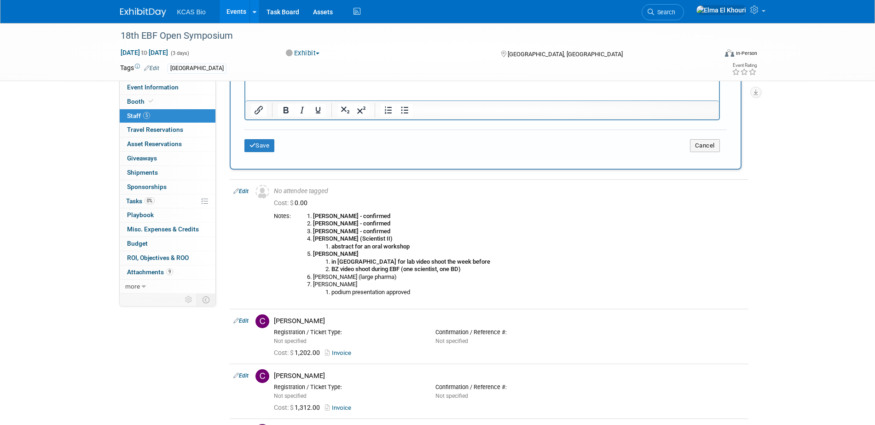
scroll to position [173, 0]
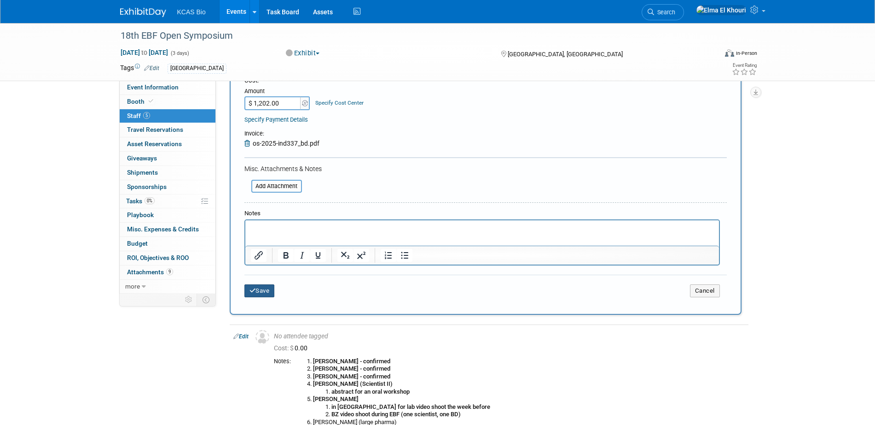
click at [264, 293] on button "Save" at bounding box center [260, 290] width 30 height 13
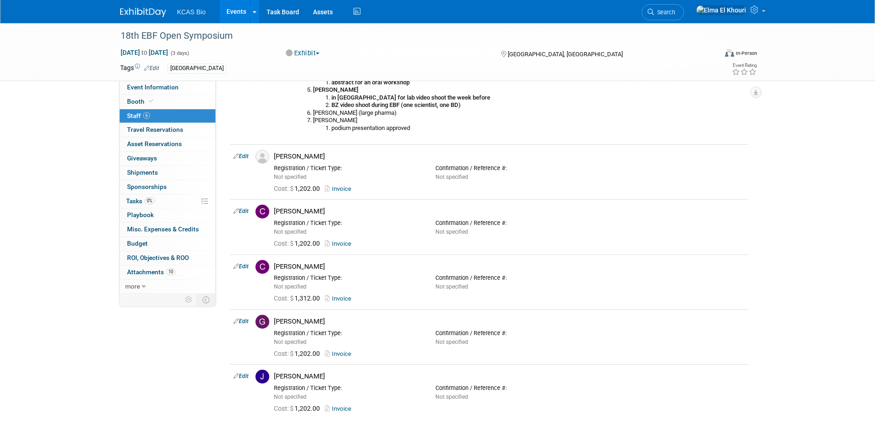
scroll to position [115, 0]
